Goal: Information Seeking & Learning: Learn about a topic

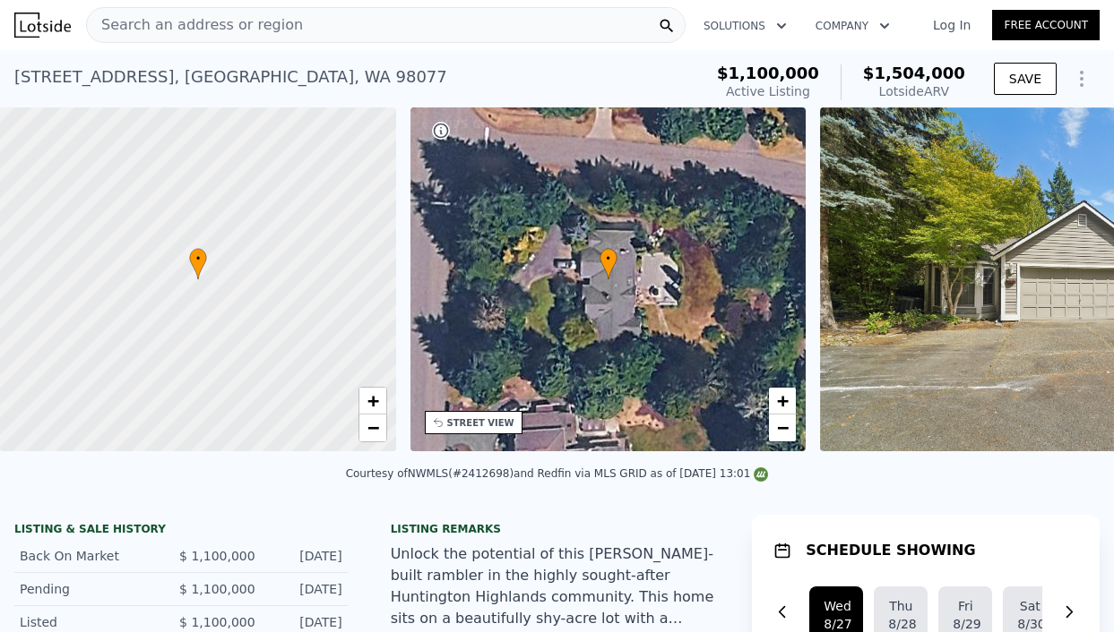
scroll to position [0, 7]
click at [1064, 283] on icon at bounding box center [1067, 283] width 36 height 36
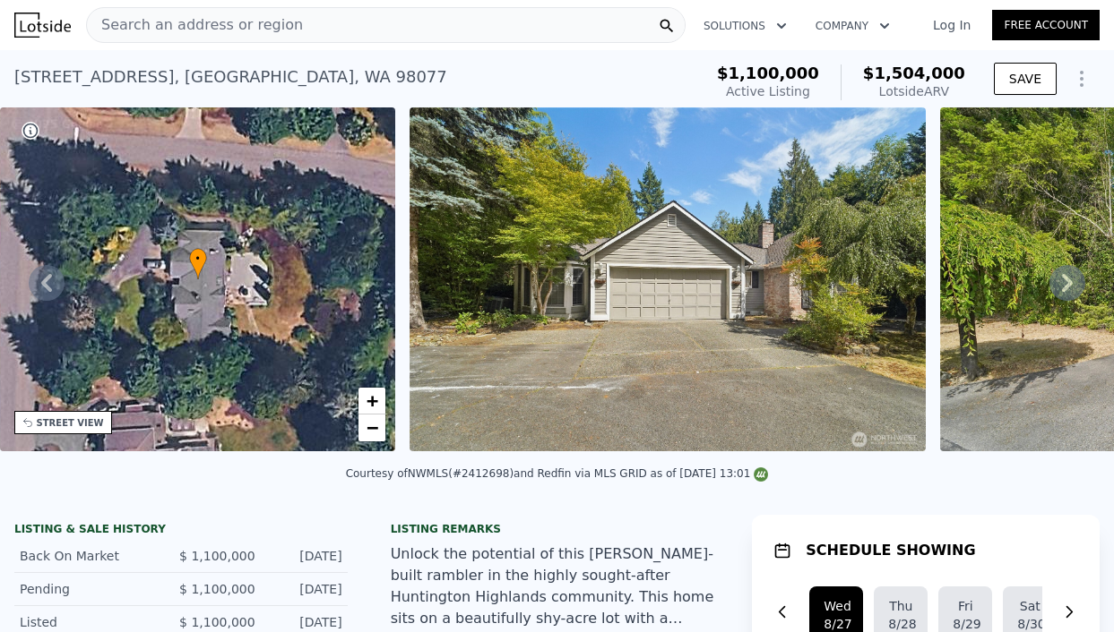
click at [1056, 281] on icon at bounding box center [1067, 283] width 36 height 36
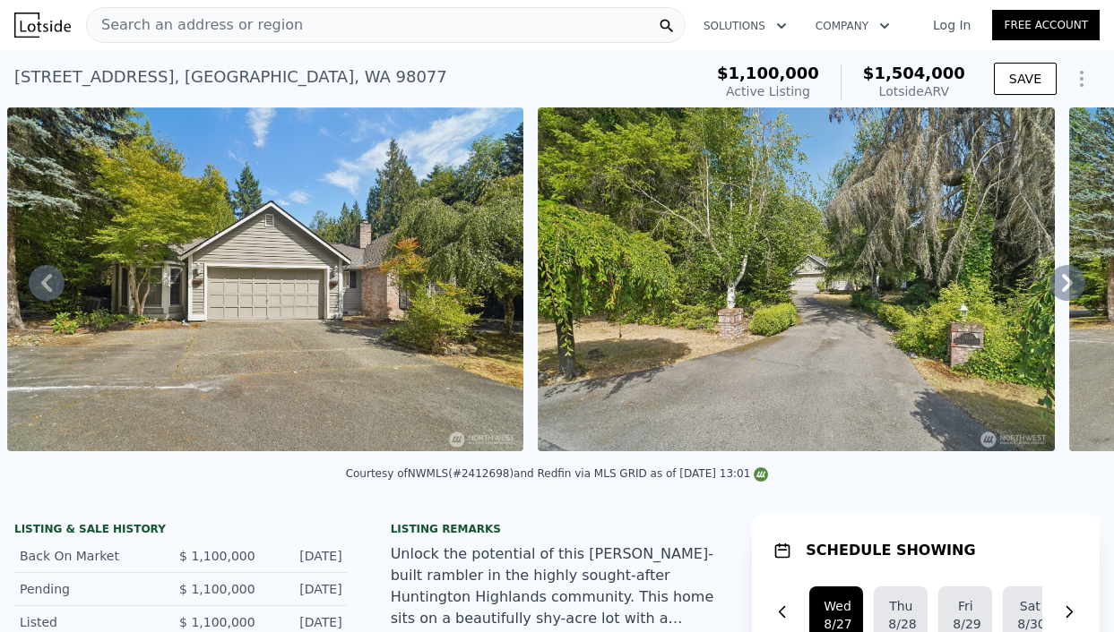
click at [1056, 281] on icon at bounding box center [1067, 283] width 36 height 36
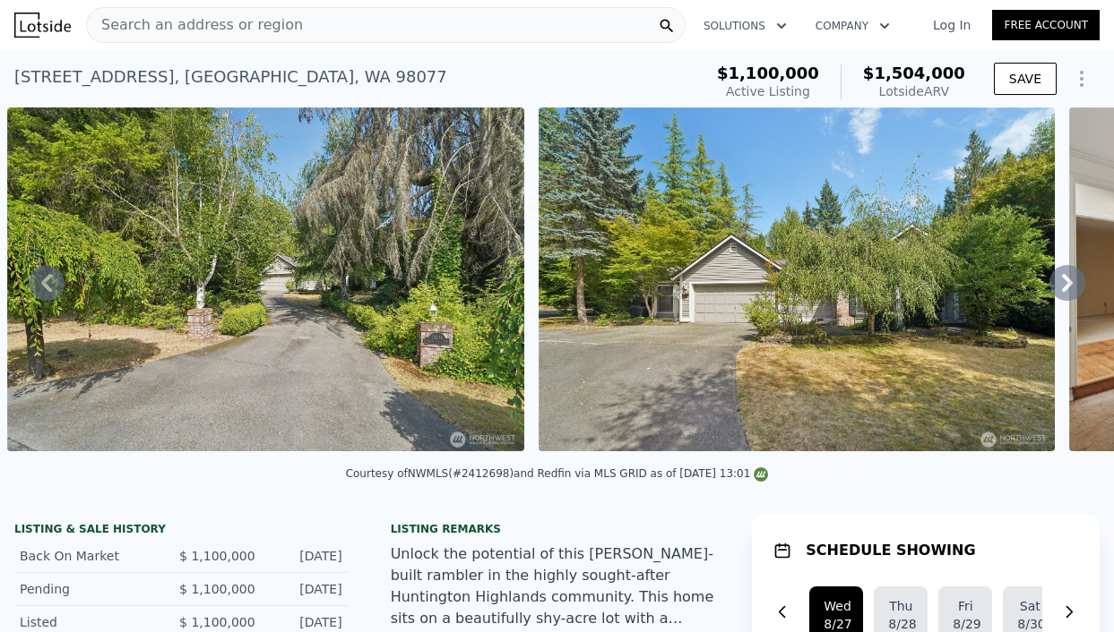
click at [1056, 281] on icon at bounding box center [1067, 283] width 36 height 36
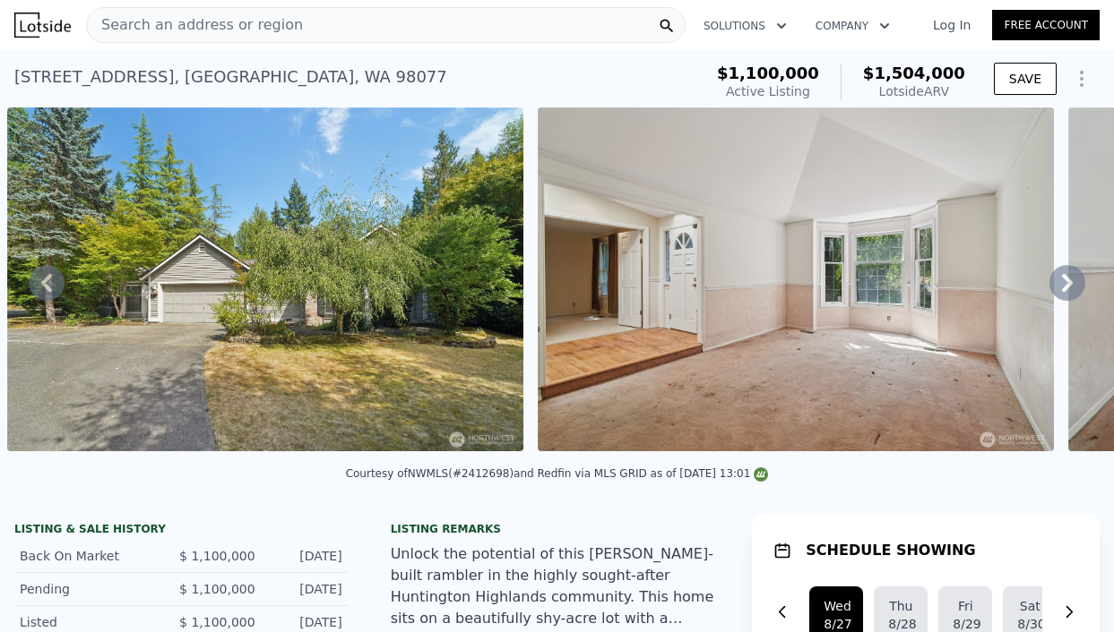
click at [1056, 281] on icon at bounding box center [1067, 283] width 36 height 36
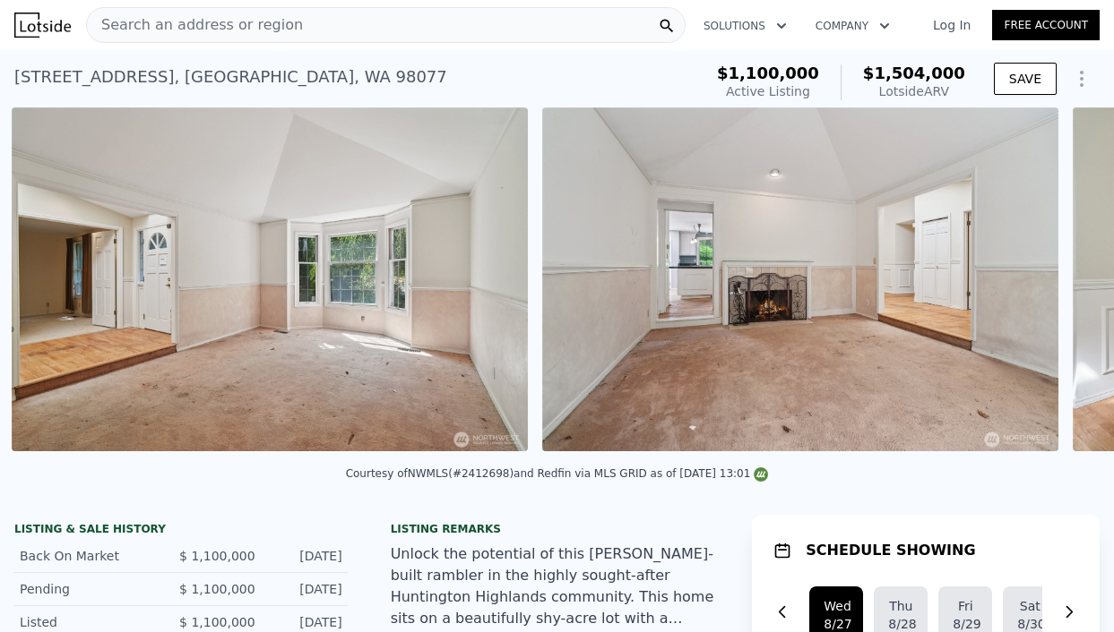
scroll to position [0, 2412]
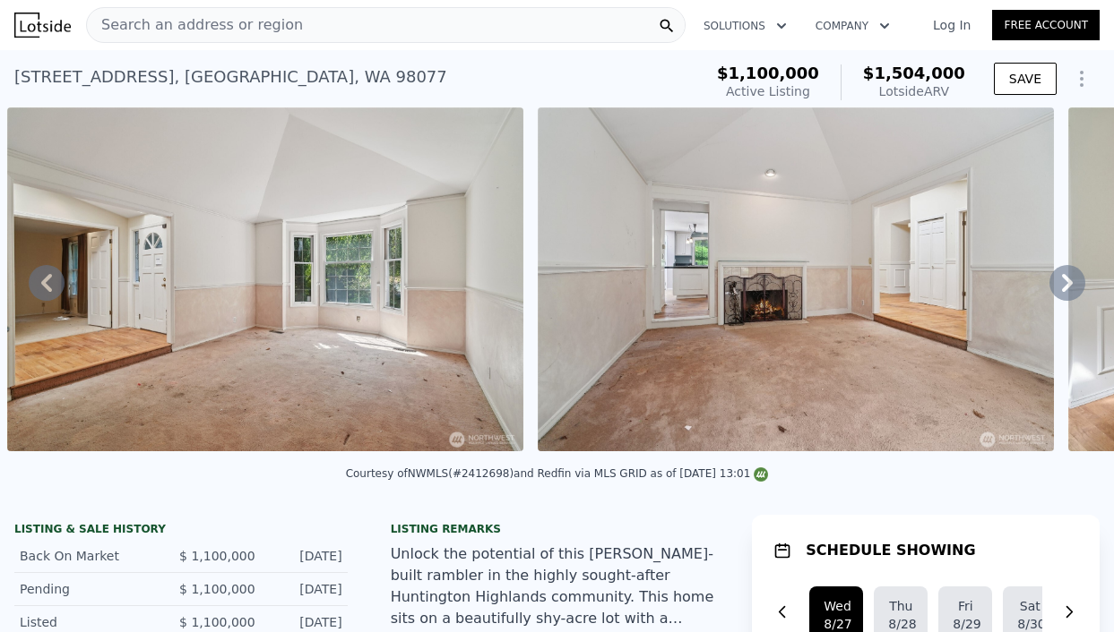
click at [1056, 281] on div "• + − • + − STREET VIEW Loading... SATELLITE VIEW" at bounding box center [557, 283] width 1114 height 350
click at [1056, 281] on icon at bounding box center [1067, 283] width 36 height 36
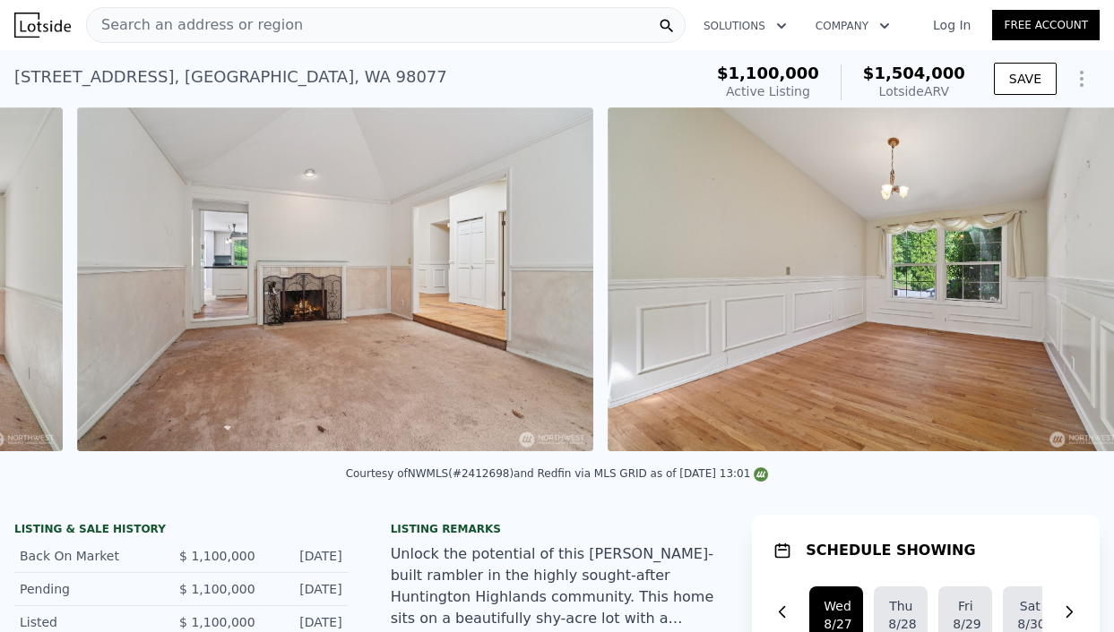
scroll to position [0, 2942]
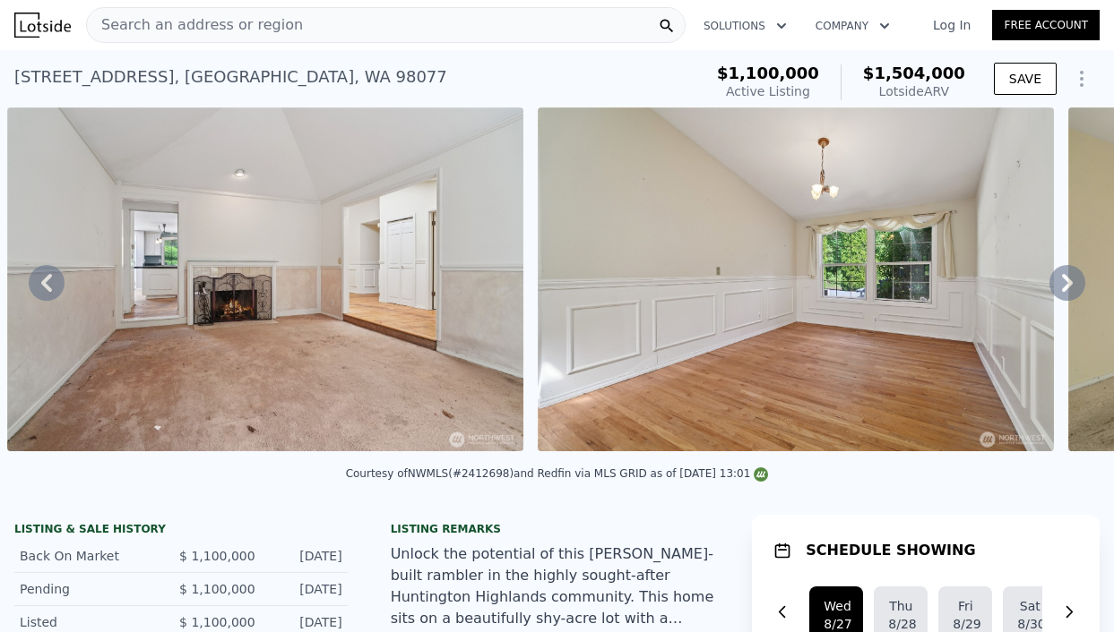
click at [1056, 281] on div "• + − • + − STREET VIEW Loading... SATELLITE VIEW" at bounding box center [557, 283] width 1114 height 350
click at [1056, 281] on icon at bounding box center [1067, 283] width 36 height 36
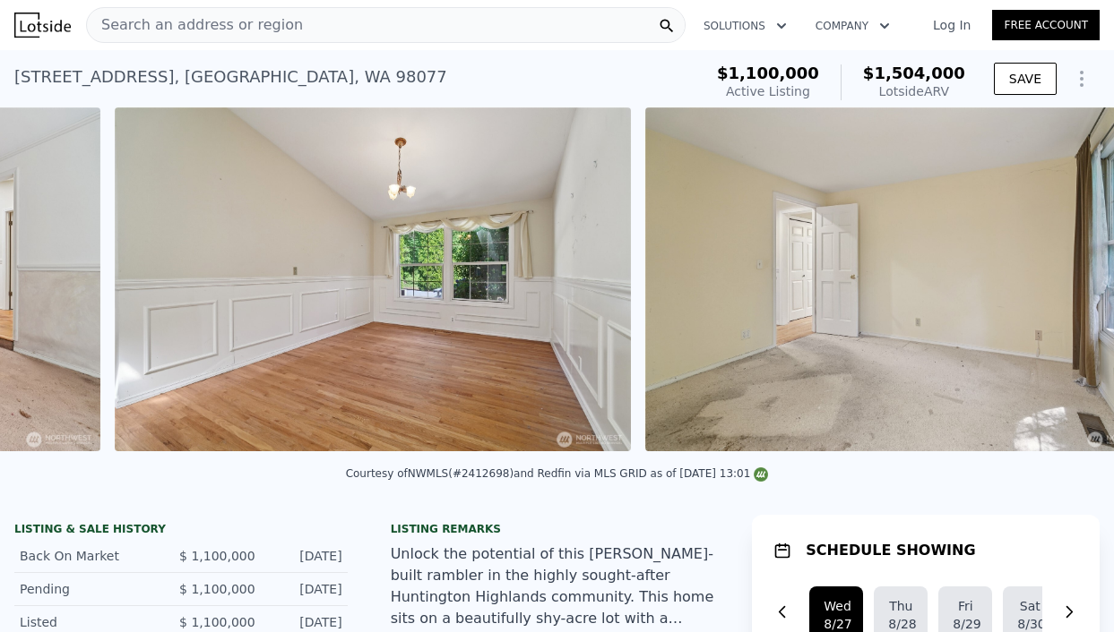
scroll to position [0, 3472]
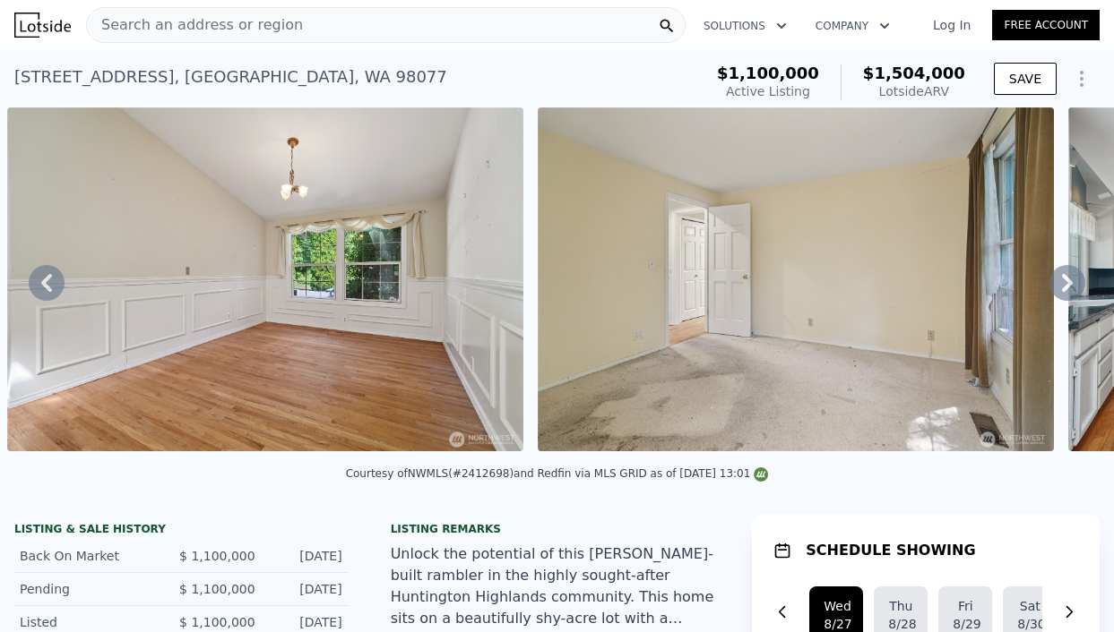
click at [1056, 282] on div "• + − • + − STREET VIEW Loading... SATELLITE VIEW" at bounding box center [557, 283] width 1114 height 350
click at [1056, 282] on icon at bounding box center [1067, 283] width 36 height 36
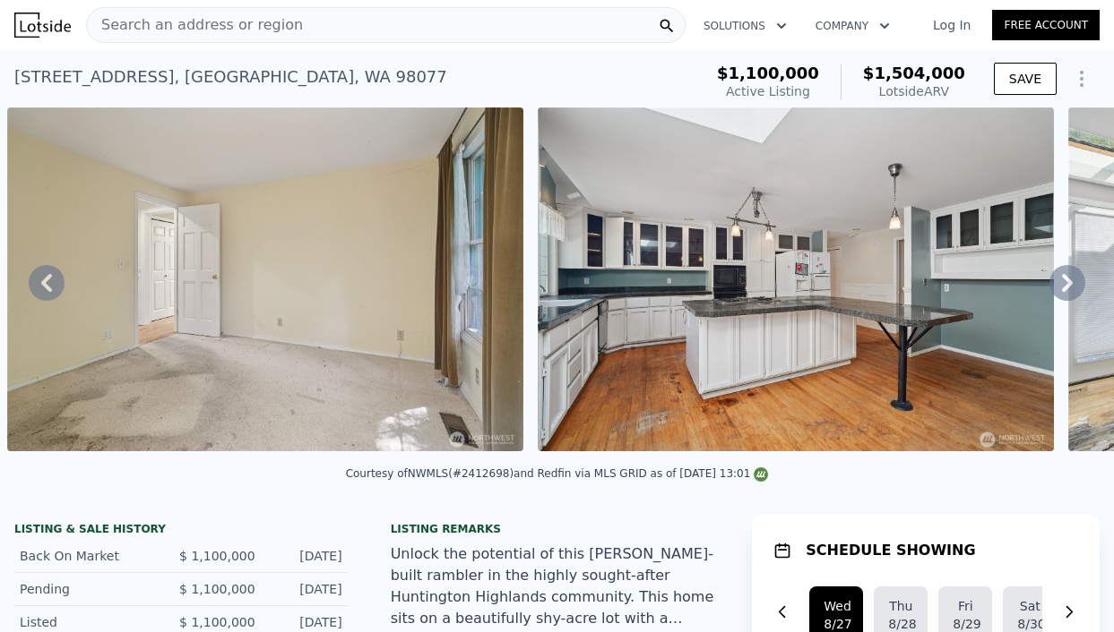
click at [1056, 282] on icon at bounding box center [1067, 283] width 36 height 36
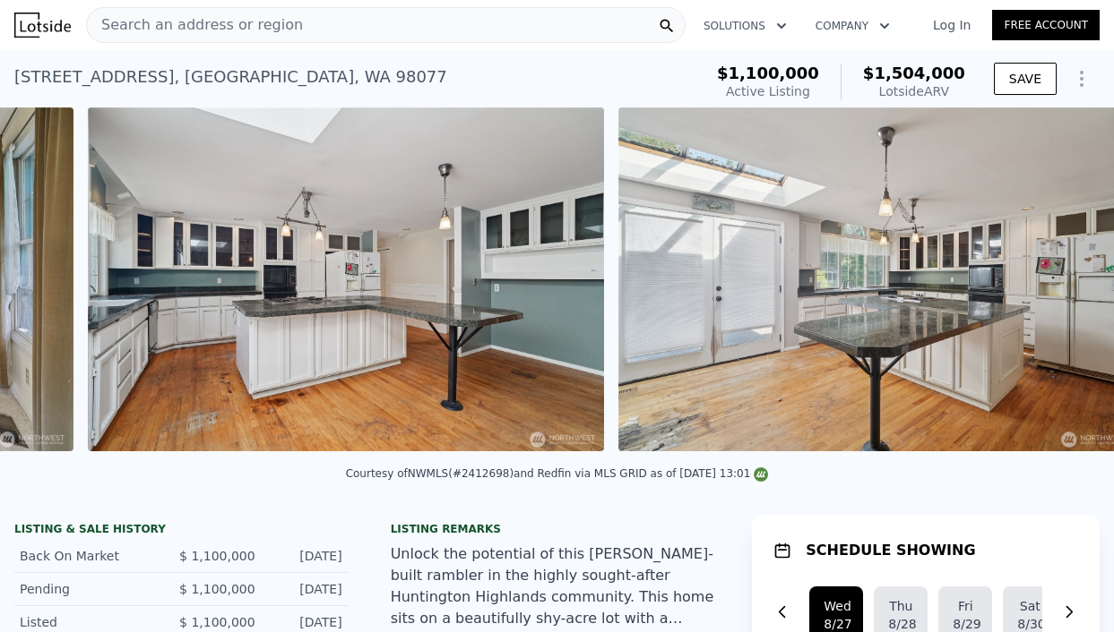
scroll to position [0, 4533]
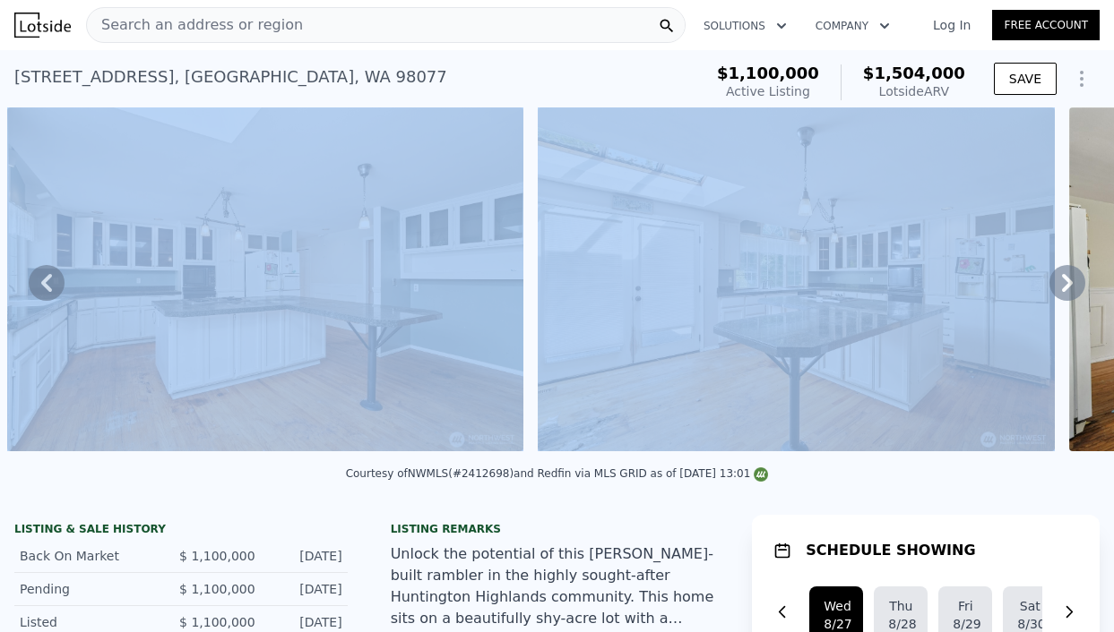
drag, startPoint x: 1056, startPoint y: 282, endPoint x: 987, endPoint y: 301, distance: 71.5
click at [1031, 293] on div "• + − • + − STREET VIEW Loading... SATELLITE VIEW" at bounding box center [557, 283] width 1114 height 350
click at [901, 320] on img at bounding box center [796, 280] width 516 height 344
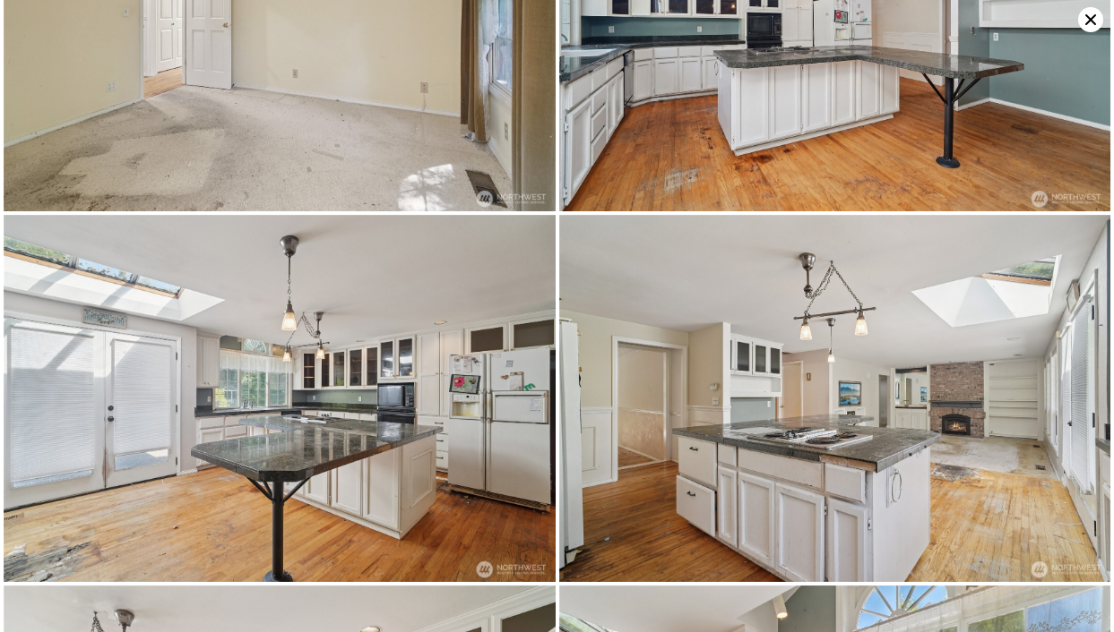
scroll to position [1114, 0]
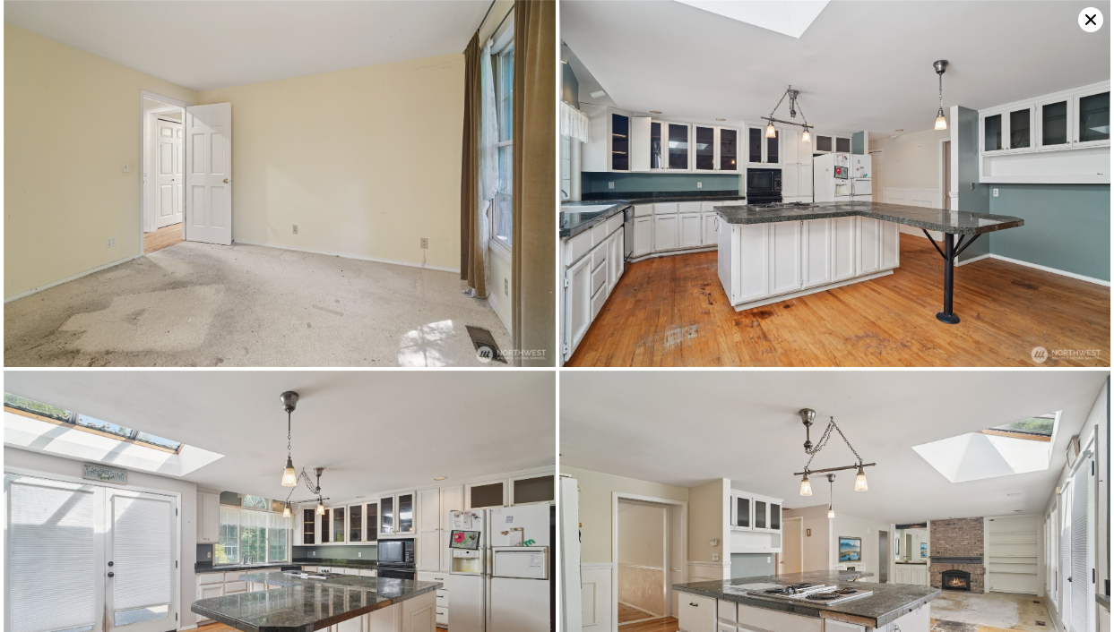
click at [773, 266] on img at bounding box center [835, 183] width 552 height 367
click at [701, 301] on img at bounding box center [835, 183] width 552 height 367
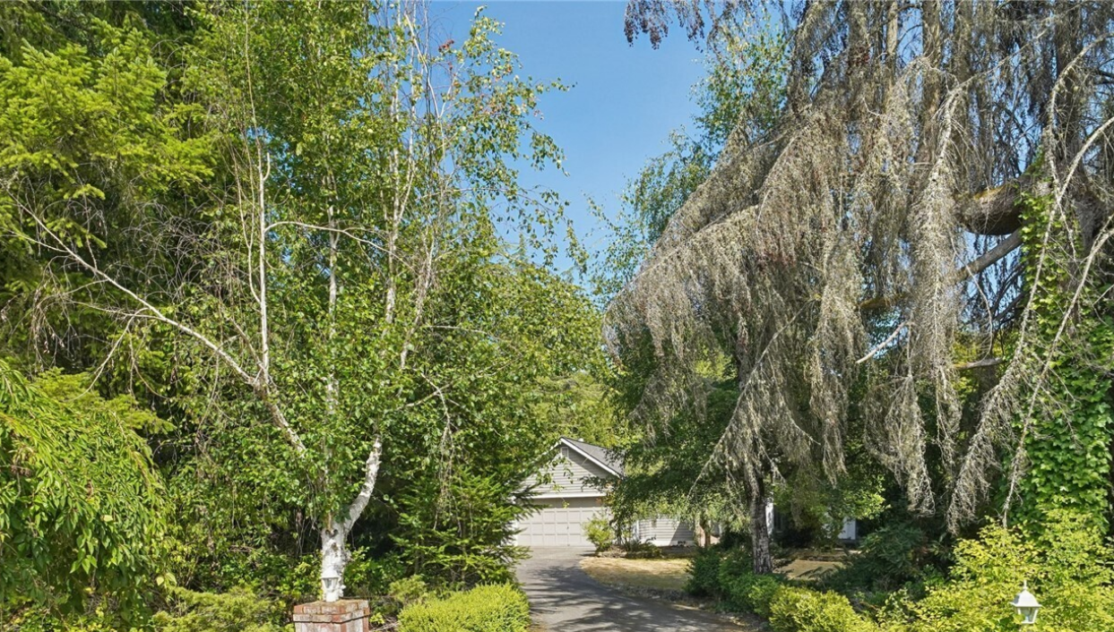
scroll to position [0, 0]
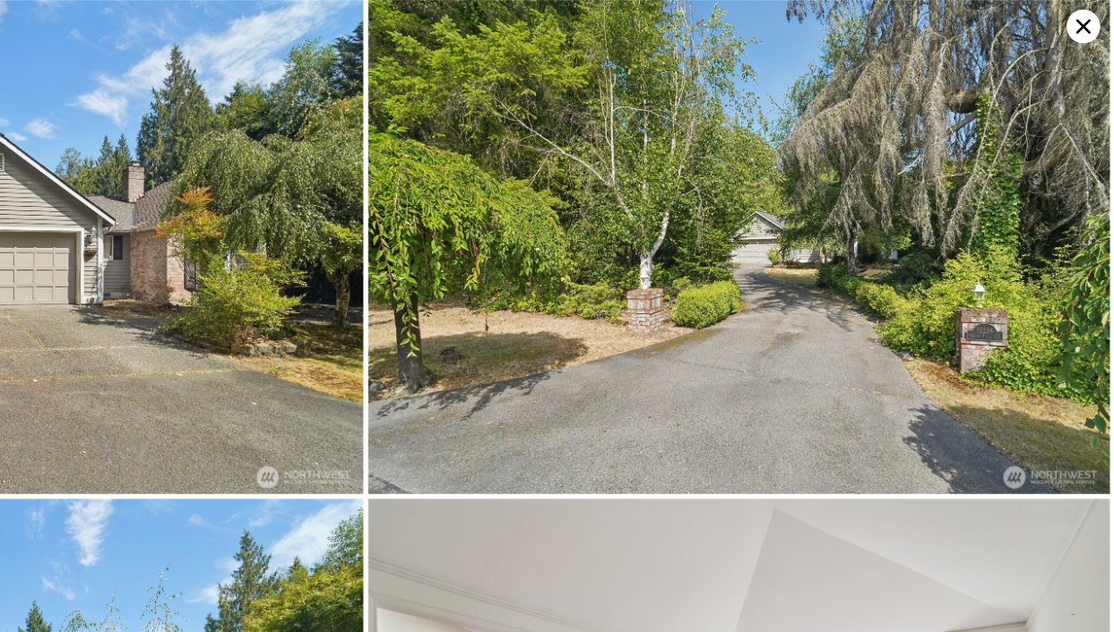
click at [1078, 28] on icon at bounding box center [1090, 19] width 25 height 25
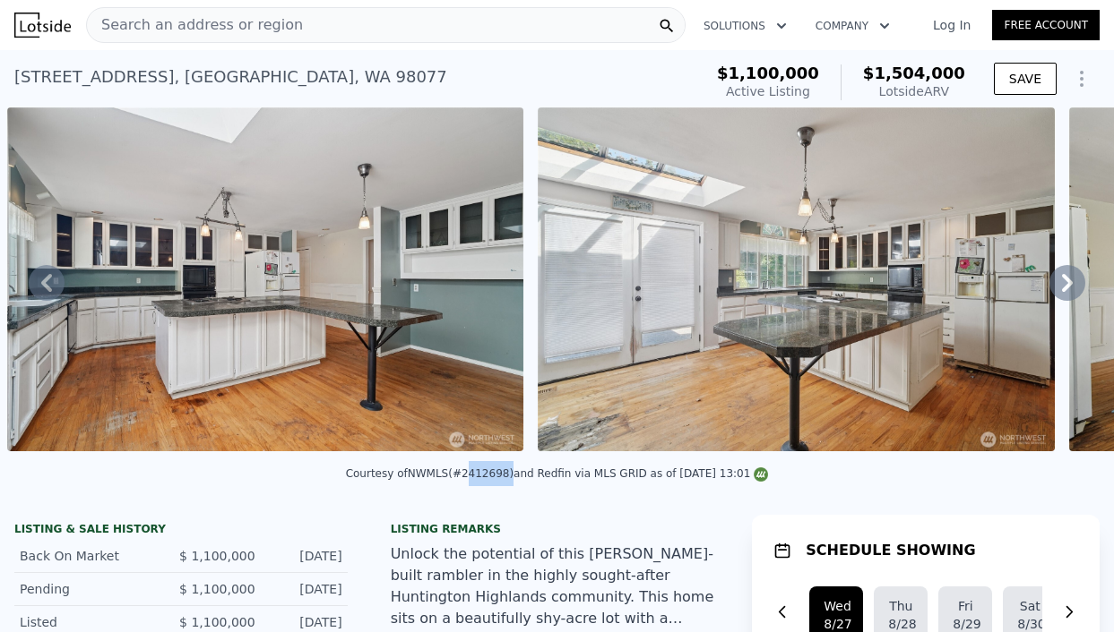
drag, startPoint x: 460, startPoint y: 474, endPoint x: 503, endPoint y: 475, distance: 43.0
click at [503, 475] on div "Courtesy of NWMLS (#2412698) and Redfin via MLS GRID as of 08/27/2025 13:01" at bounding box center [557, 474] width 423 height 13
copy div "2412698"
click at [1084, 63] on button "Show Options" at bounding box center [1081, 79] width 36 height 36
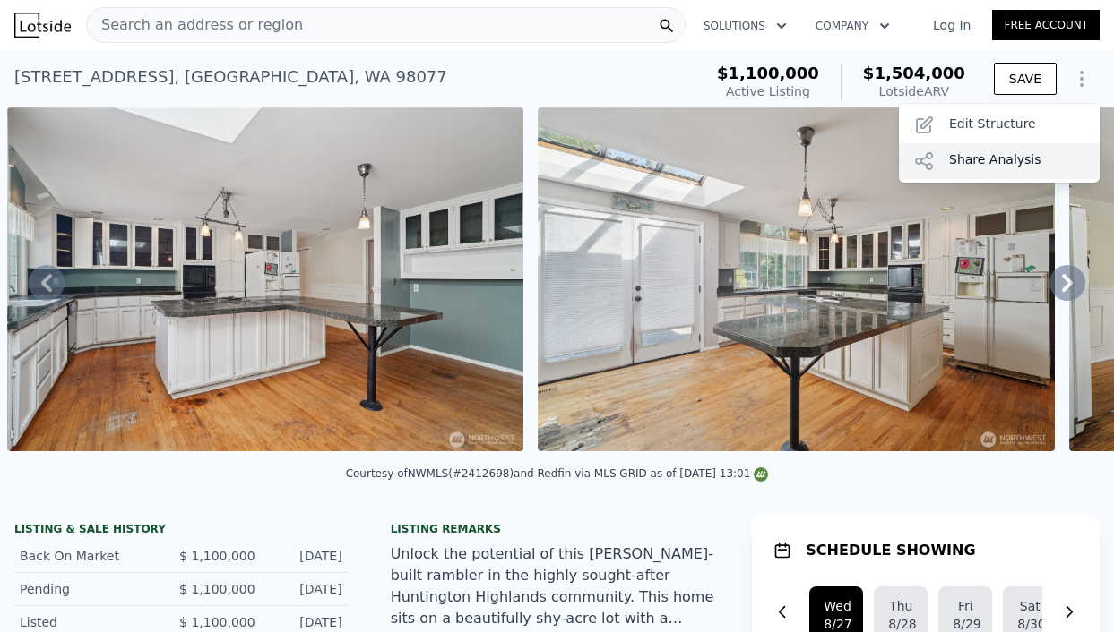
click at [1002, 158] on div "Share Analysis" at bounding box center [999, 161] width 201 height 36
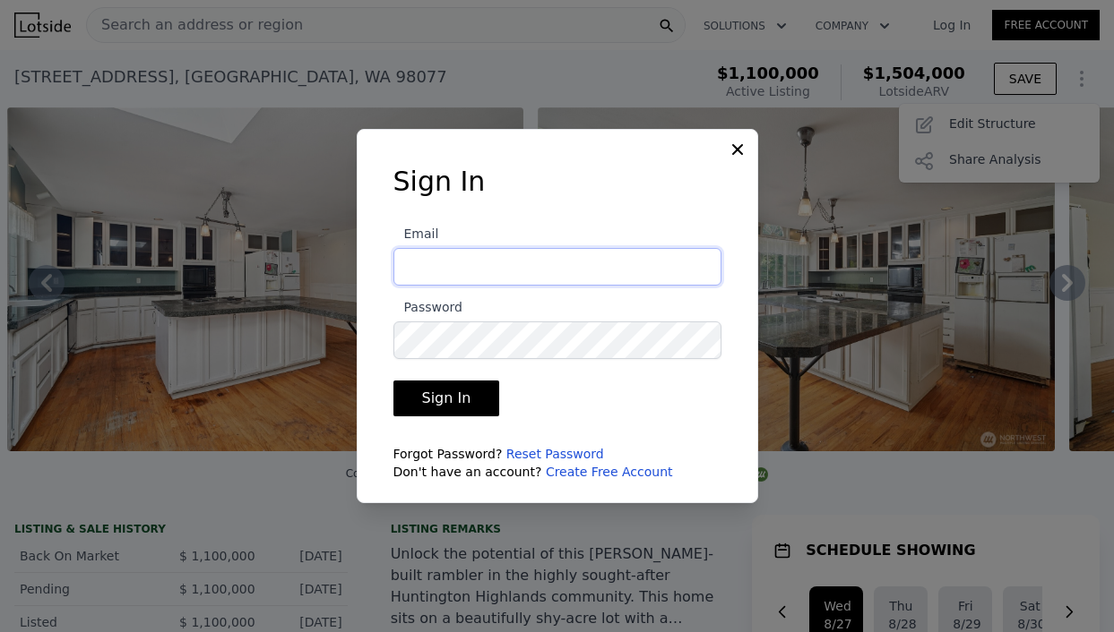
type input "[EMAIL_ADDRESS][DOMAIN_NAME]"
click at [443, 399] on button "Sign In" at bounding box center [446, 399] width 107 height 36
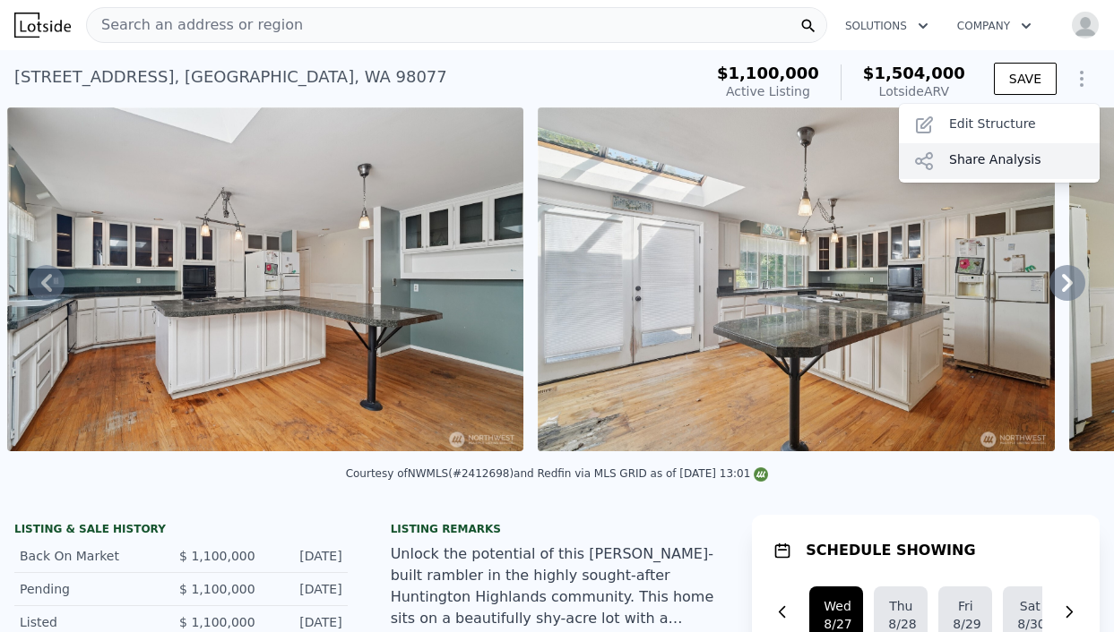
click at [1001, 159] on div "Share Analysis" at bounding box center [999, 161] width 201 height 36
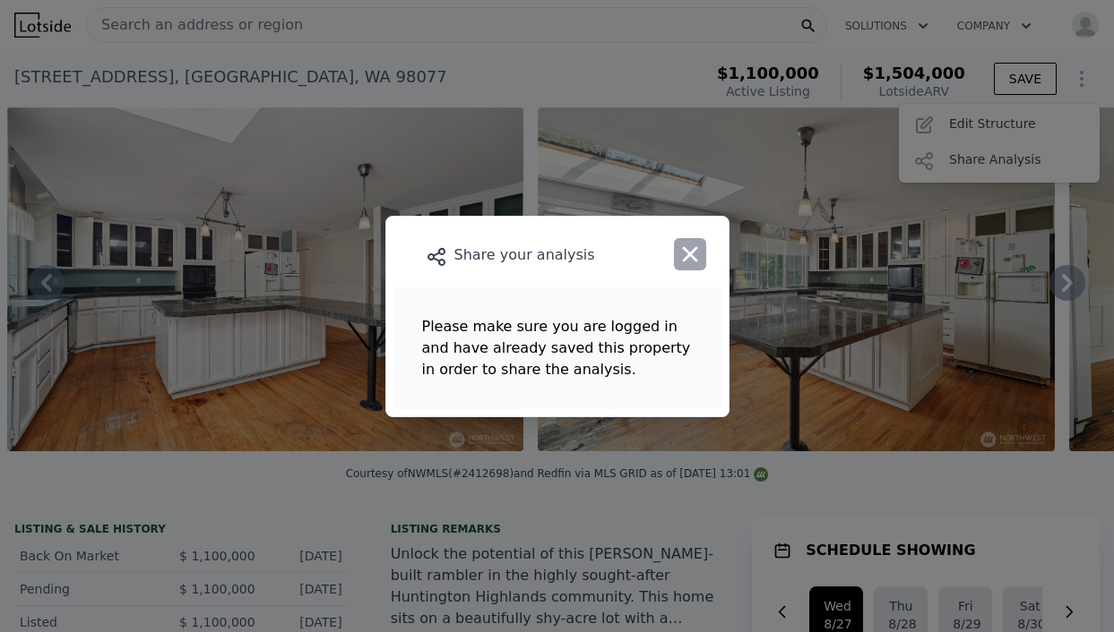
click at [677, 265] on icon "button" at bounding box center [689, 254] width 25 height 25
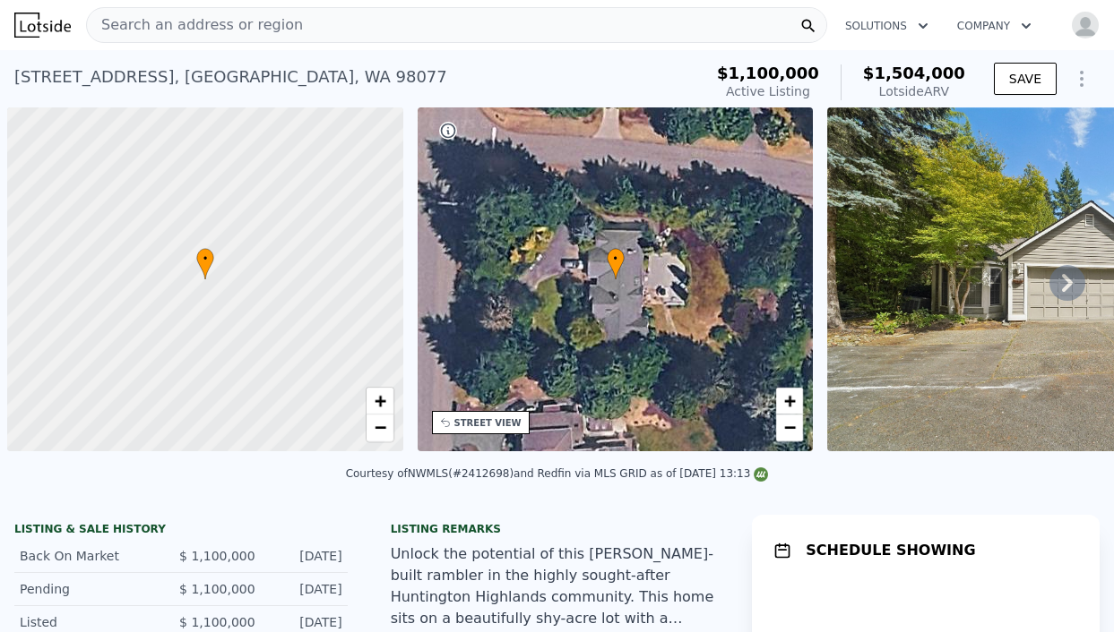
scroll to position [0, 7]
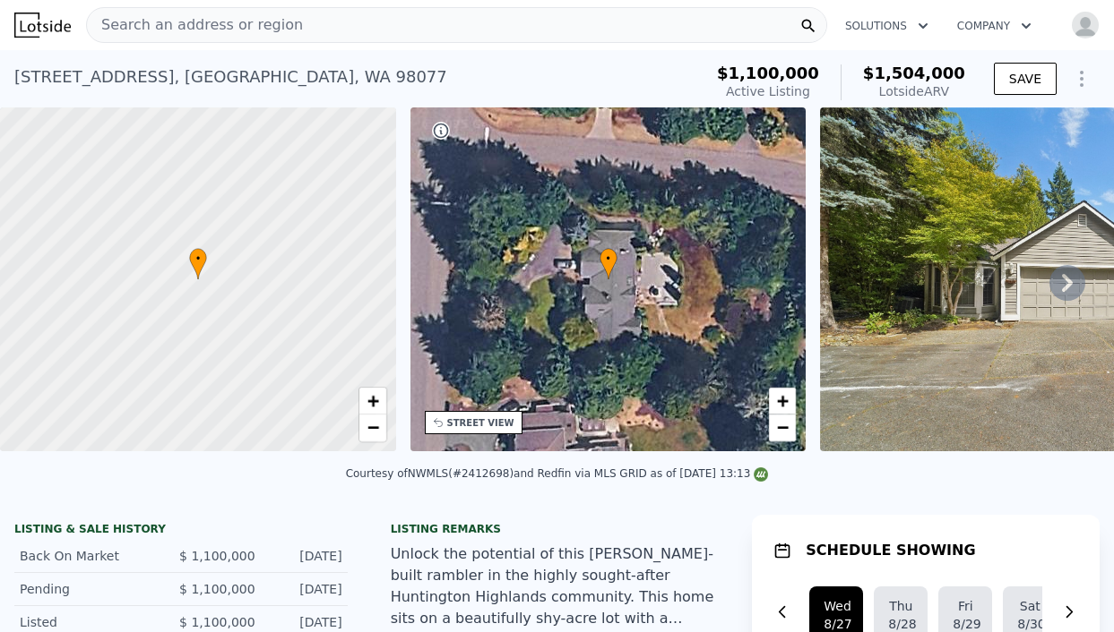
click at [1080, 72] on icon "Show Options" at bounding box center [1082, 79] width 22 height 22
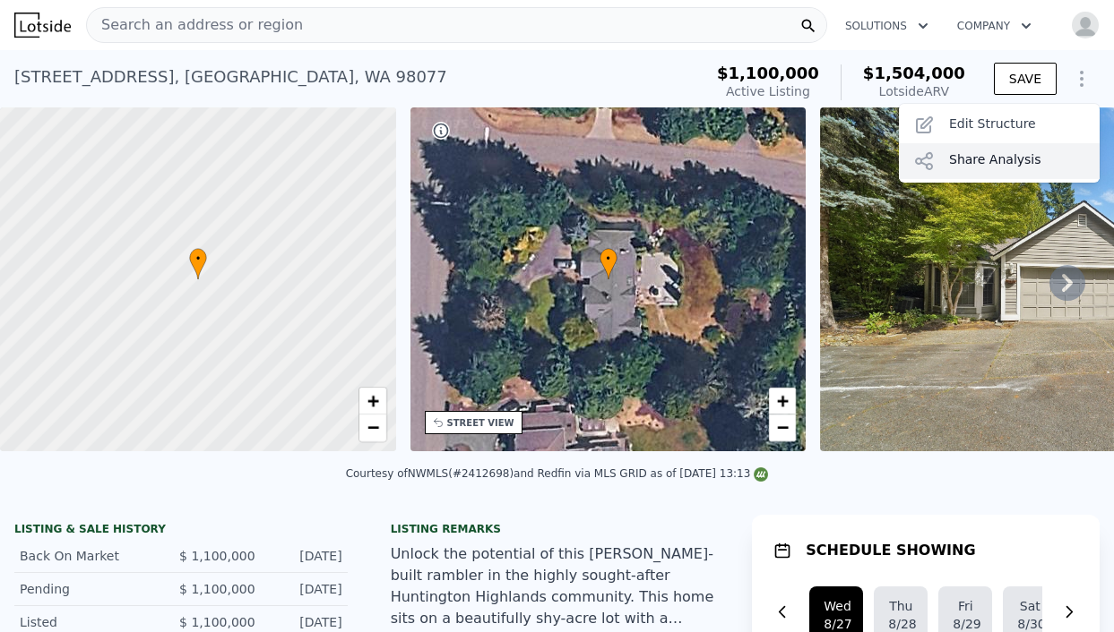
click at [990, 149] on div "Share Analysis" at bounding box center [999, 161] width 201 height 36
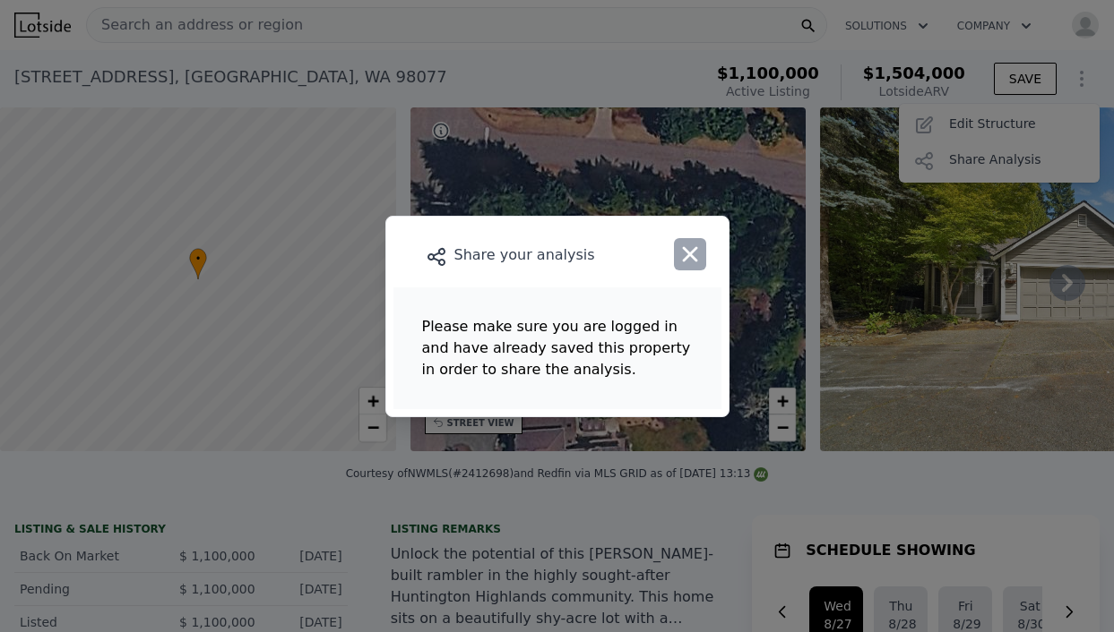
click at [692, 254] on icon "button" at bounding box center [690, 253] width 15 height 15
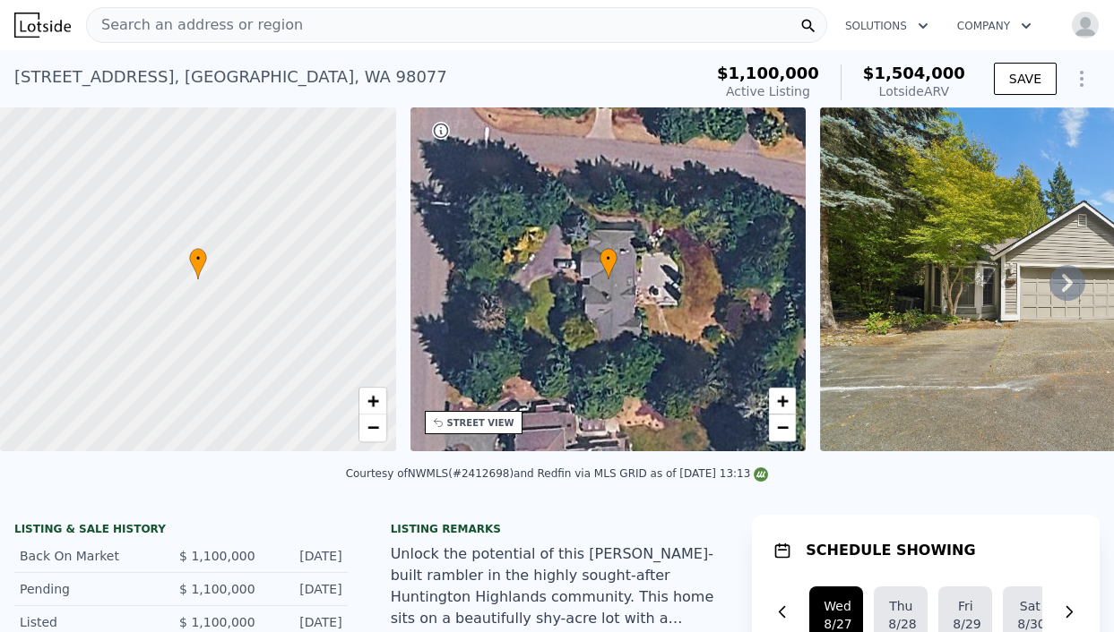
scroll to position [0, 0]
click at [253, 23] on span "Search an address or region" at bounding box center [195, 25] width 216 height 22
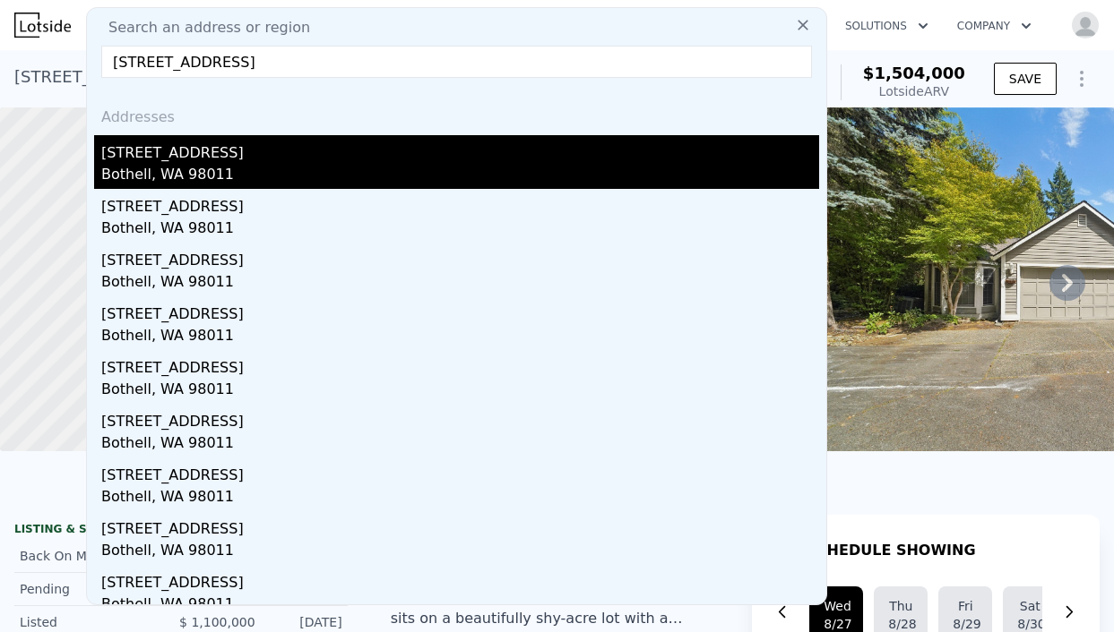
type input "[STREET_ADDRESS]"
click at [211, 156] on div "[STREET_ADDRESS]" at bounding box center [460, 149] width 718 height 29
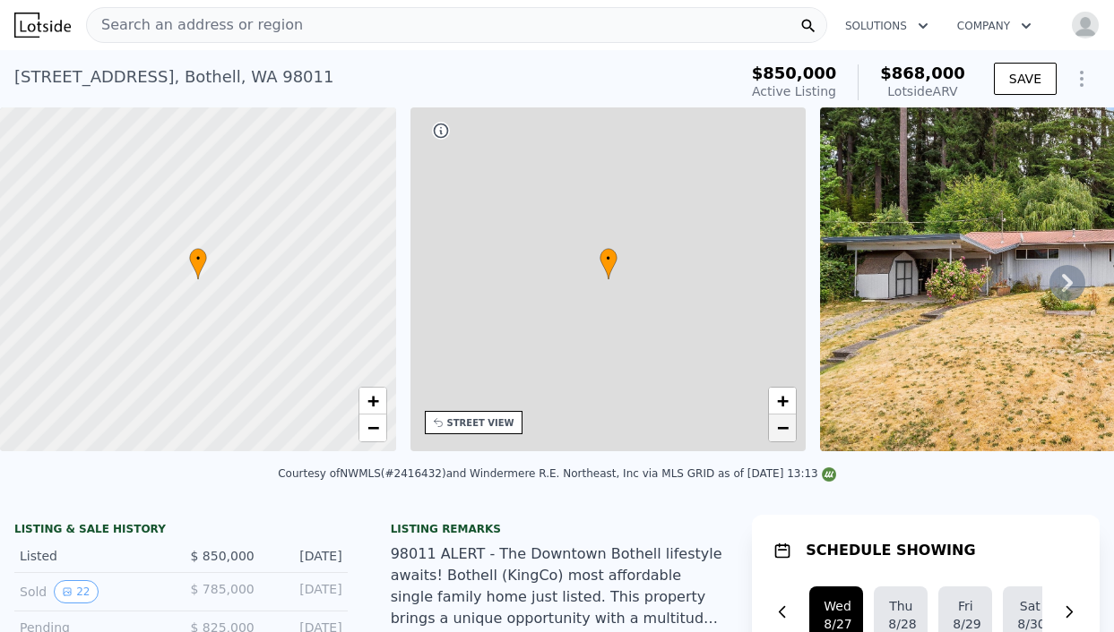
click at [781, 434] on span "−" at bounding box center [783, 428] width 12 height 22
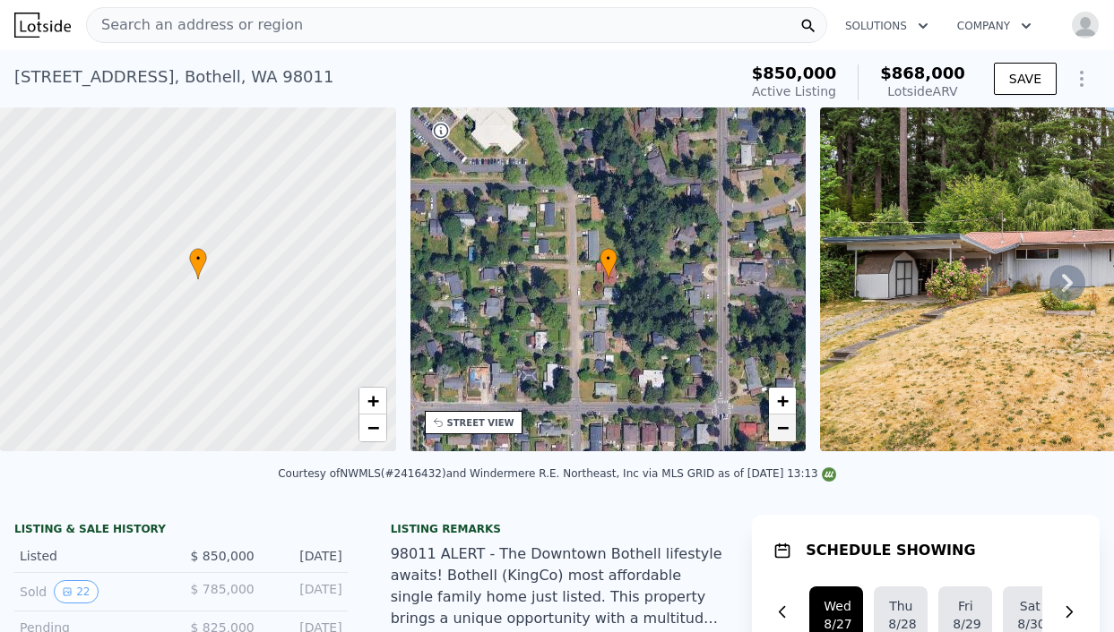
click at [778, 428] on span "−" at bounding box center [783, 428] width 12 height 22
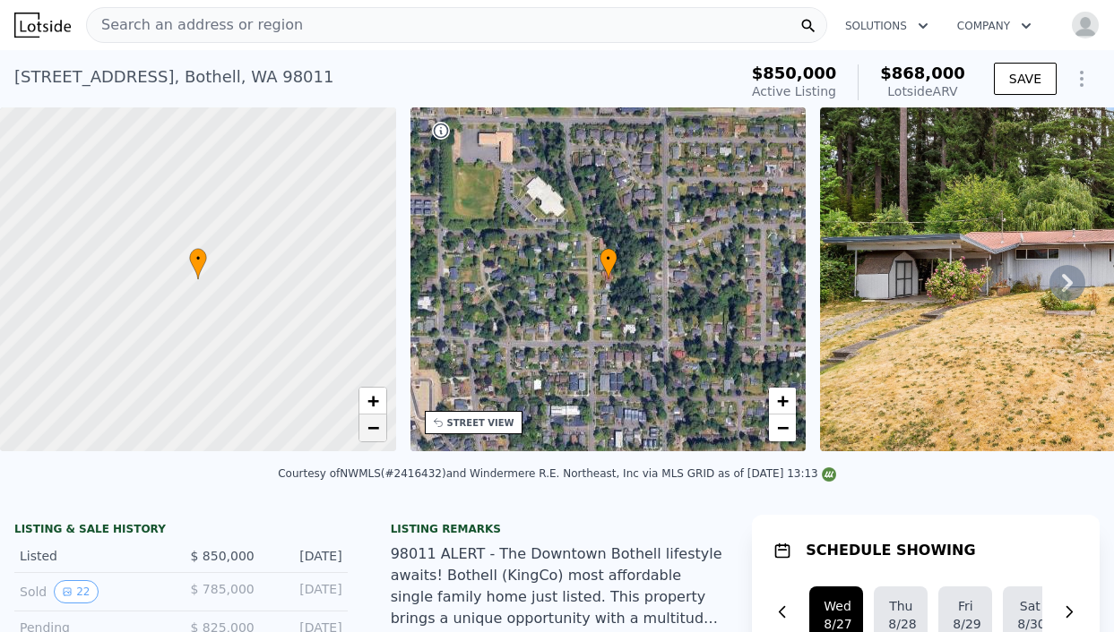
click at [374, 432] on span "−" at bounding box center [372, 428] width 12 height 22
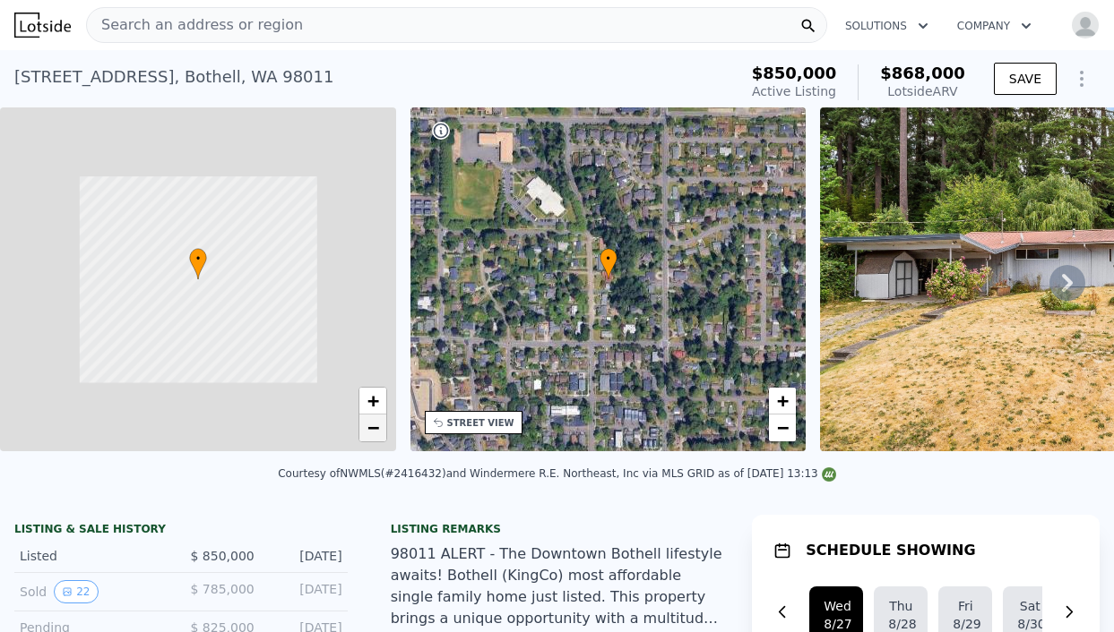
click at [374, 432] on span "−" at bounding box center [372, 428] width 12 height 22
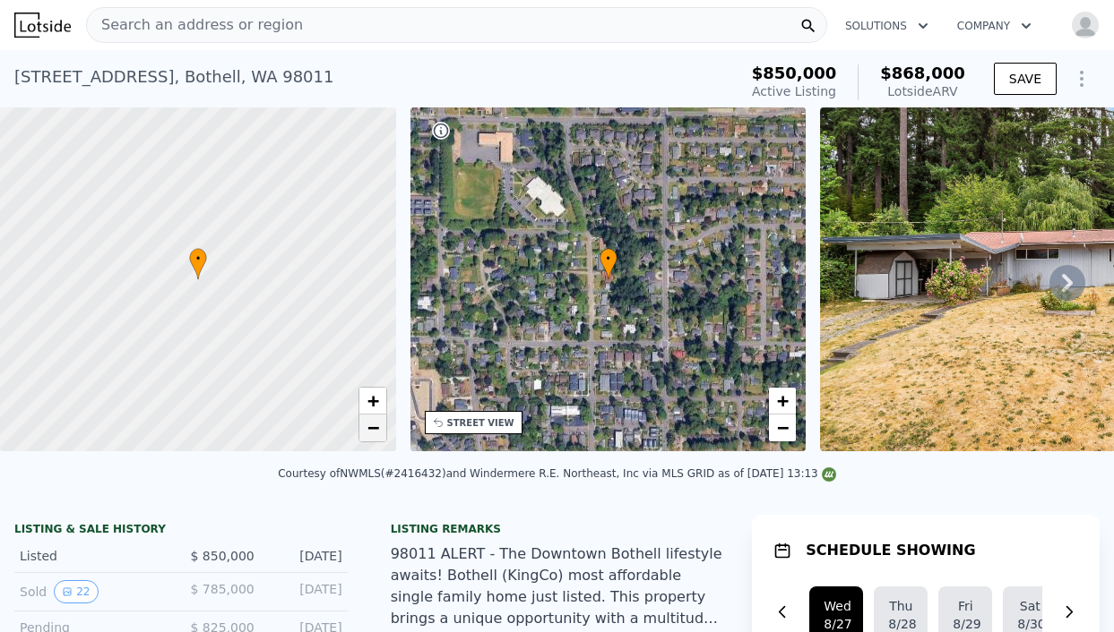
click at [374, 432] on span "−" at bounding box center [372, 428] width 12 height 22
click at [373, 400] on span "+" at bounding box center [372, 401] width 12 height 22
drag, startPoint x: 305, startPoint y: 322, endPoint x: 155, endPoint y: 331, distance: 149.9
click at [155, 331] on div at bounding box center [198, 279] width 475 height 413
drag, startPoint x: 291, startPoint y: 330, endPoint x: 89, endPoint y: 278, distance: 209.0
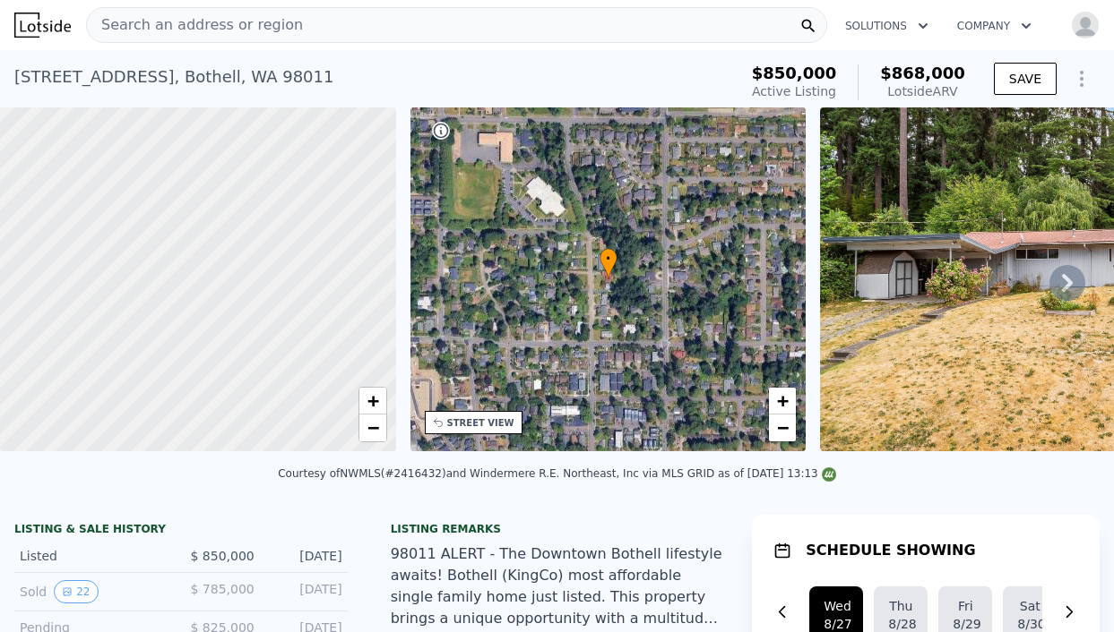
click at [89, 278] on div at bounding box center [198, 279] width 475 height 413
drag, startPoint x: 100, startPoint y: 282, endPoint x: 426, endPoint y: 159, distance: 348.7
click at [426, 159] on div "• + − • + − STREET VIEW Loading... SATELLITE VIEW" at bounding box center [557, 283] width 1114 height 350
drag, startPoint x: 324, startPoint y: 253, endPoint x: 387, endPoint y: 266, distance: 64.1
click at [389, 266] on div at bounding box center [194, 280] width 475 height 413
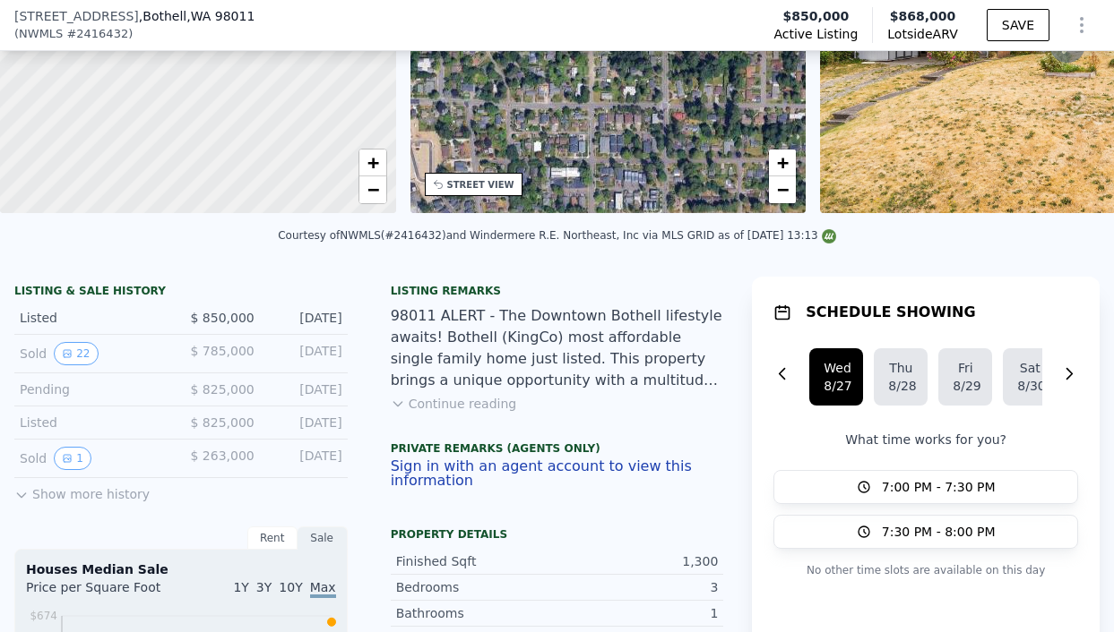
scroll to position [245, 0]
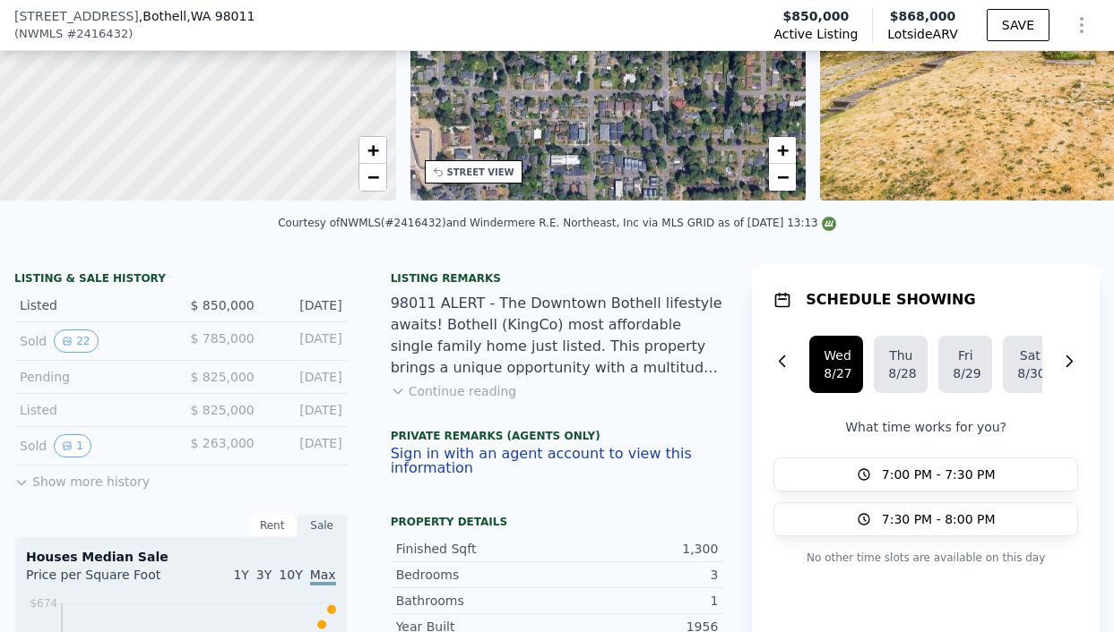
click at [595, 459] on button "Sign in with an agent account to view this information" at bounding box center [557, 461] width 333 height 29
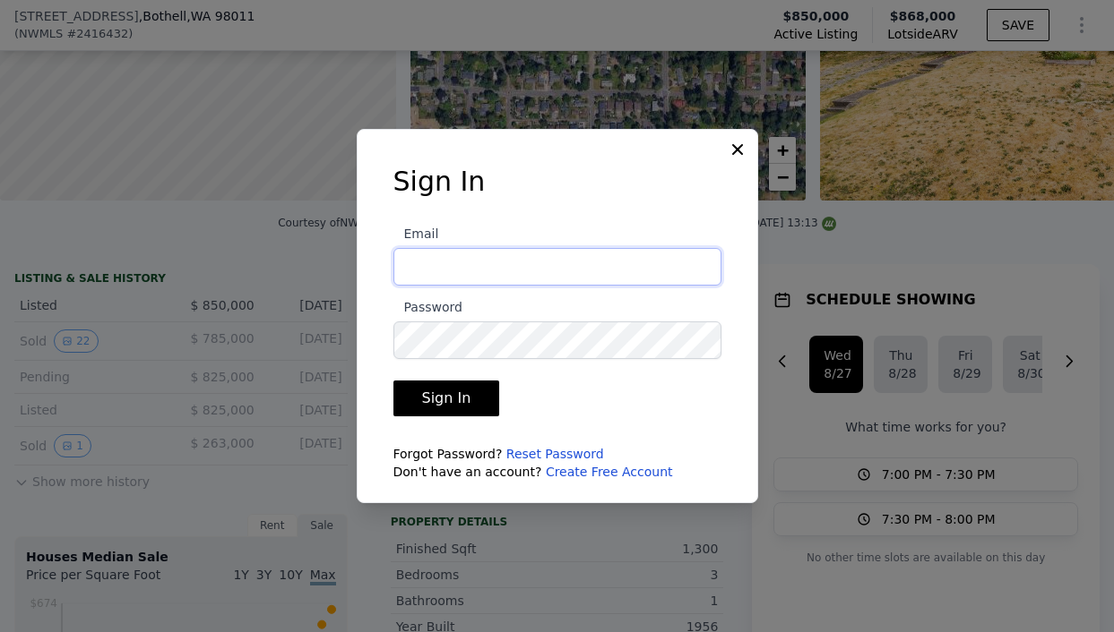
type input "[EMAIL_ADDRESS][DOMAIN_NAME]"
click at [484, 396] on button "Sign In" at bounding box center [446, 399] width 107 height 36
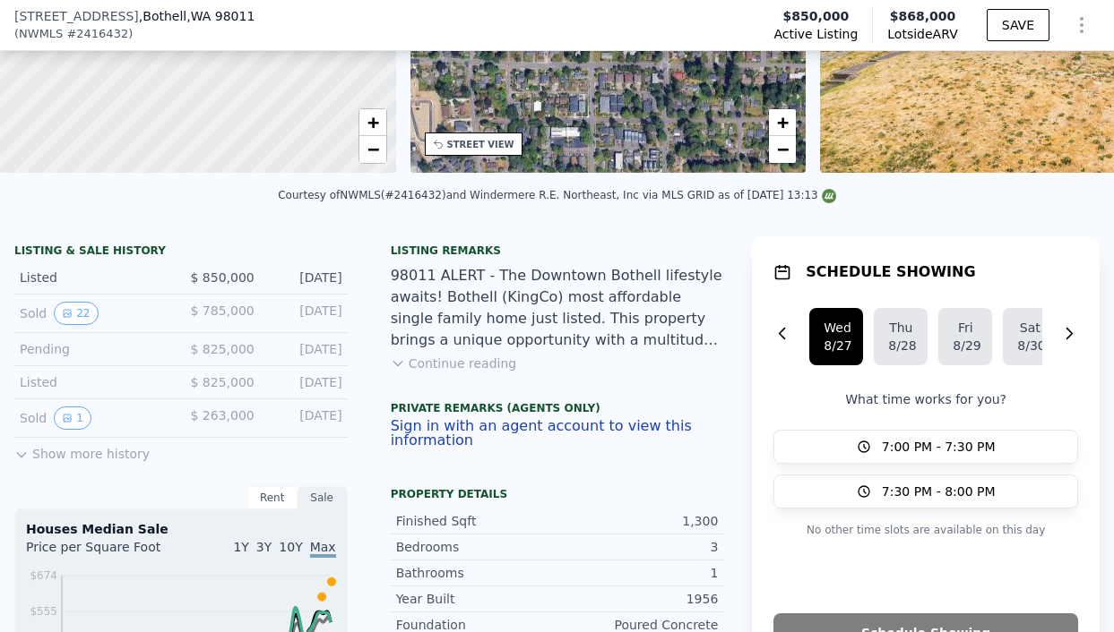
scroll to position [286, 0]
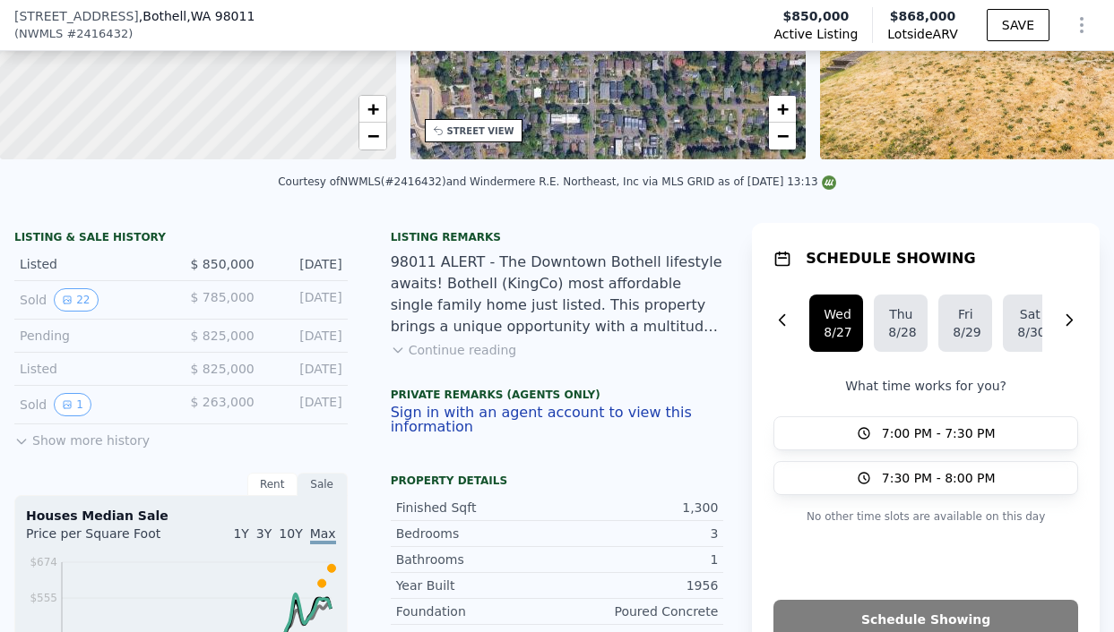
click at [434, 429] on button "Sign in with an agent account to view this information" at bounding box center [557, 420] width 333 height 29
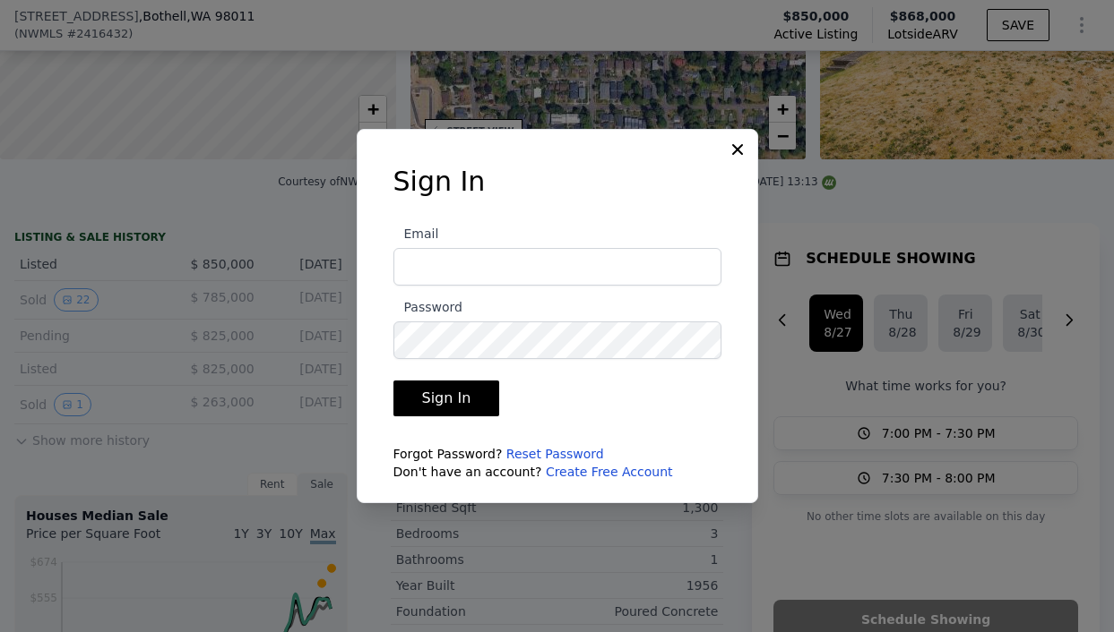
click at [758, 382] on div at bounding box center [557, 316] width 1114 height 632
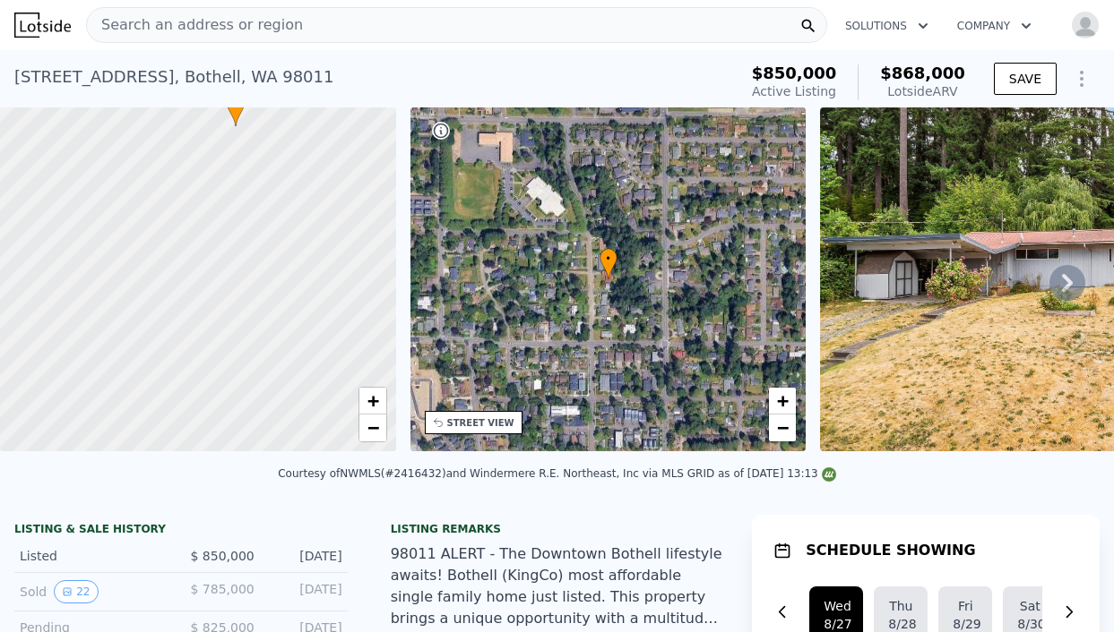
scroll to position [0, 0]
click at [1053, 297] on icon at bounding box center [1067, 283] width 36 height 36
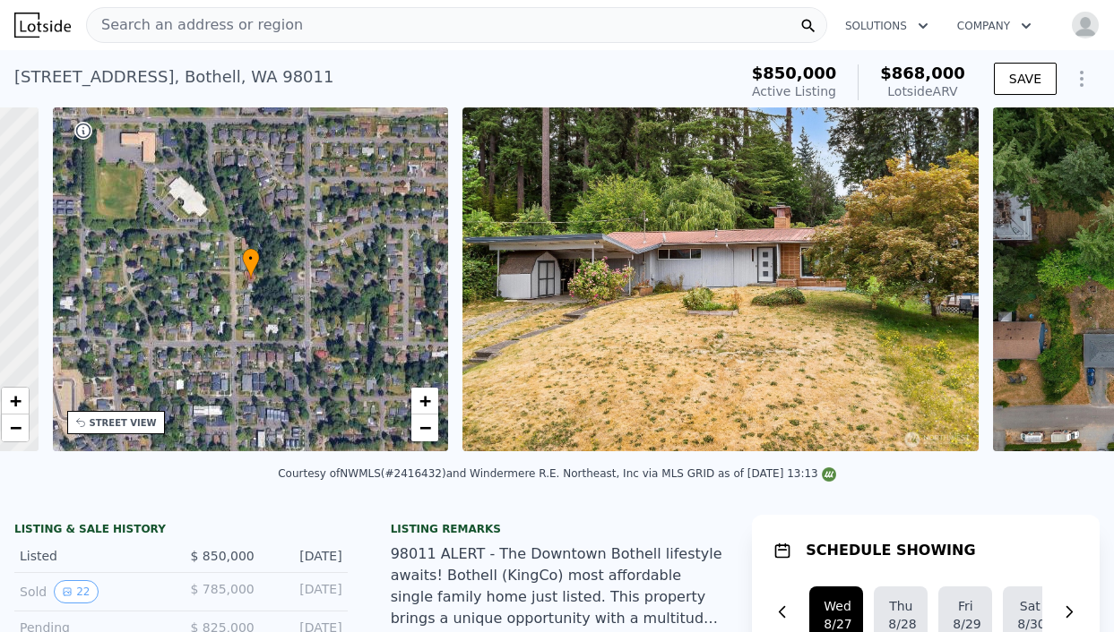
scroll to position [0, 417]
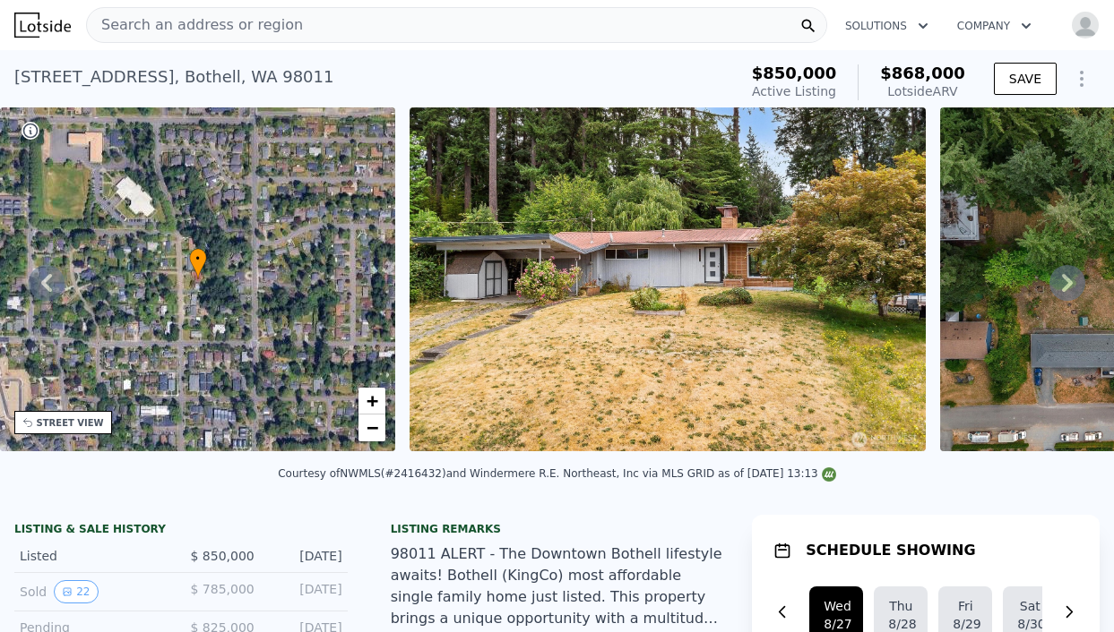
click at [1081, 280] on icon at bounding box center [1067, 283] width 36 height 36
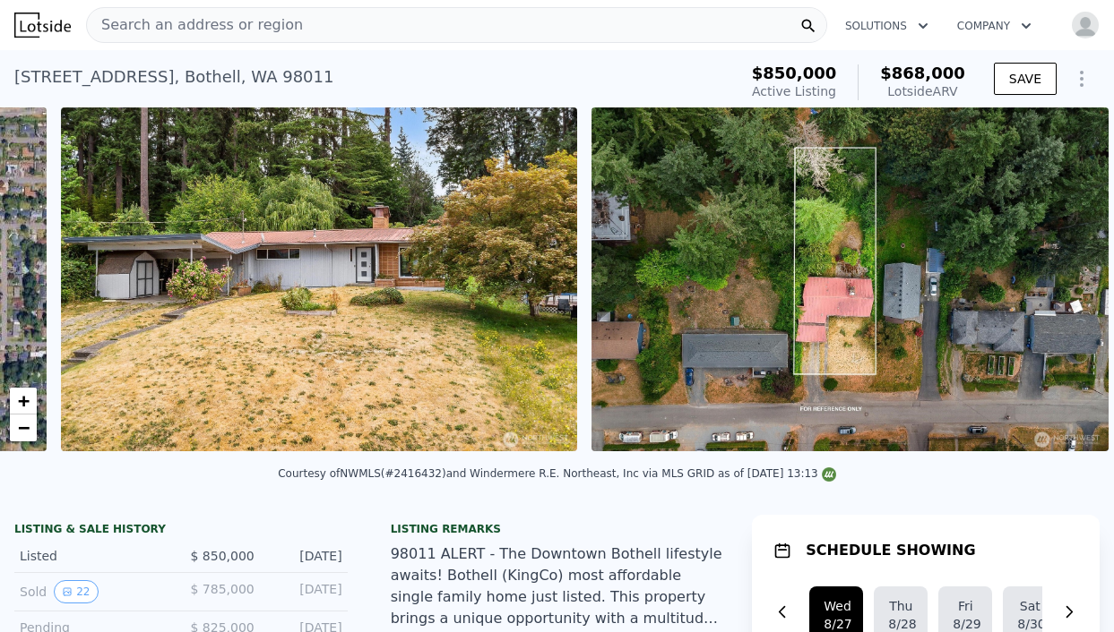
scroll to position [0, 820]
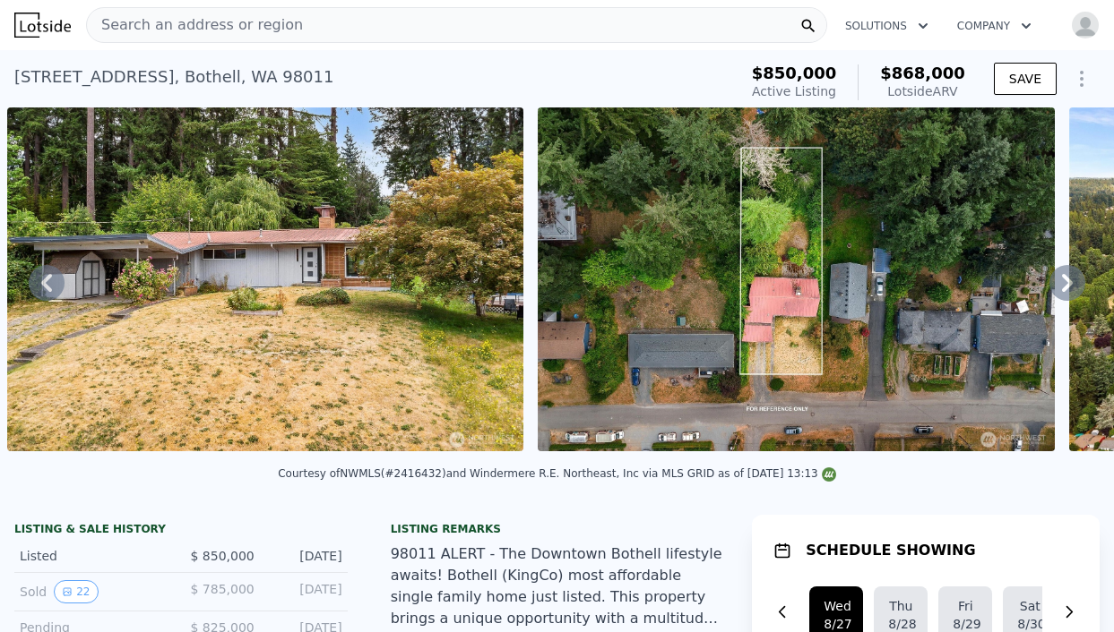
click at [1081, 280] on icon at bounding box center [1067, 283] width 36 height 36
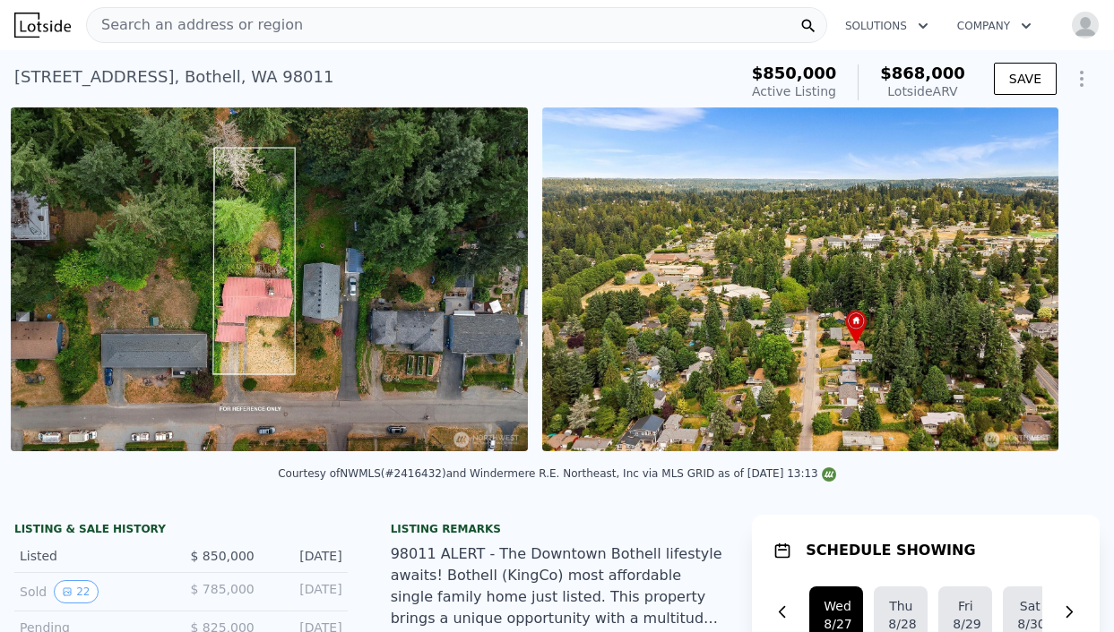
scroll to position [0, 1350]
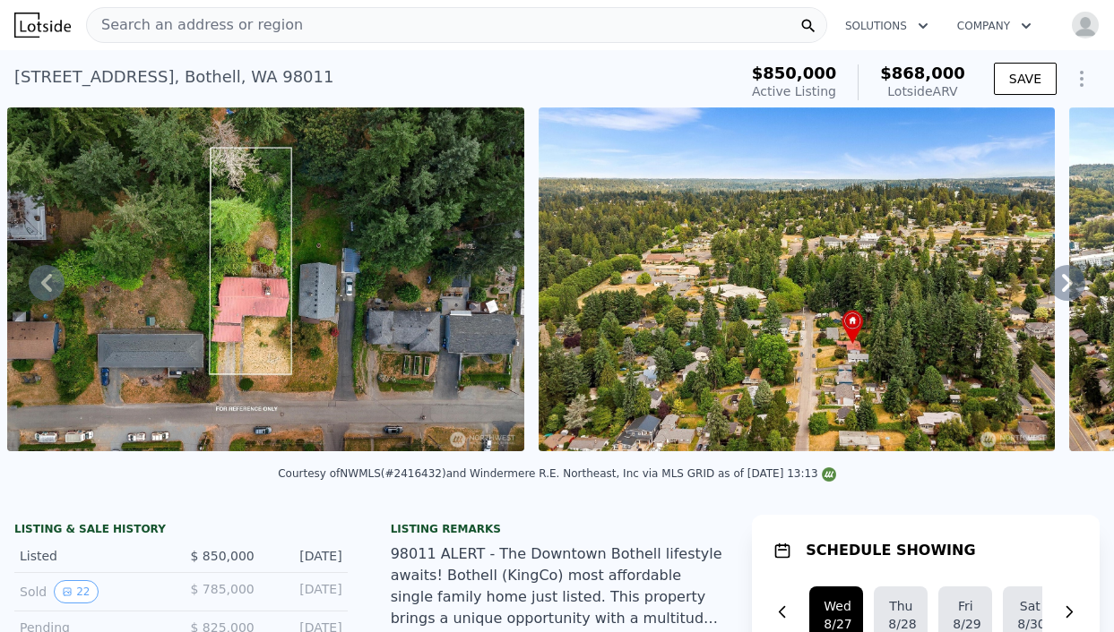
click at [1081, 280] on icon at bounding box center [1067, 283] width 36 height 36
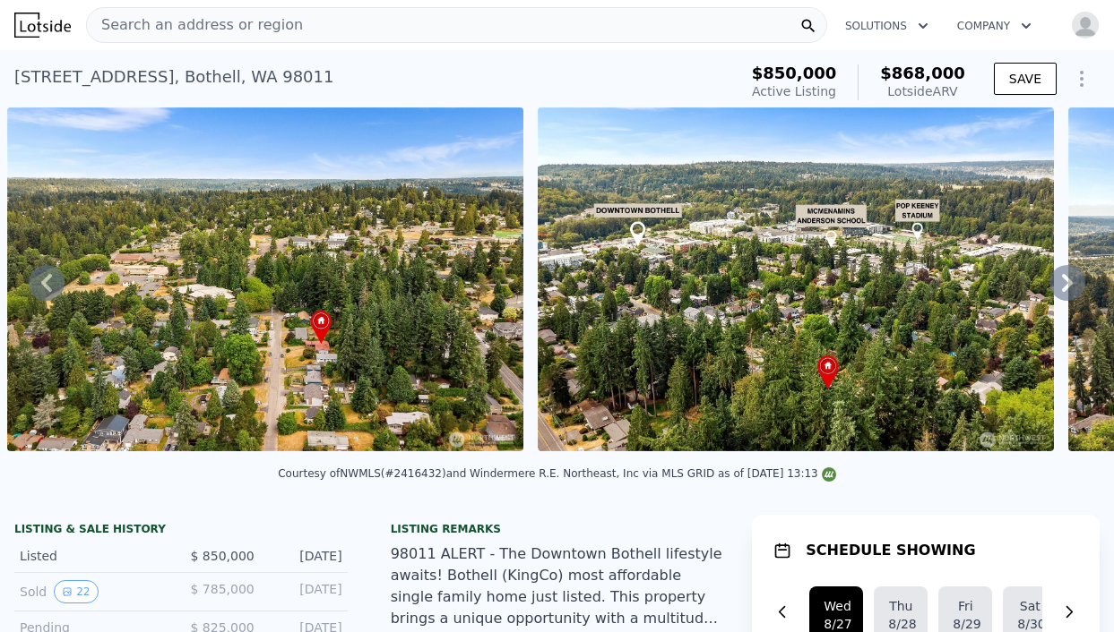
click at [1081, 280] on icon at bounding box center [1067, 283] width 36 height 36
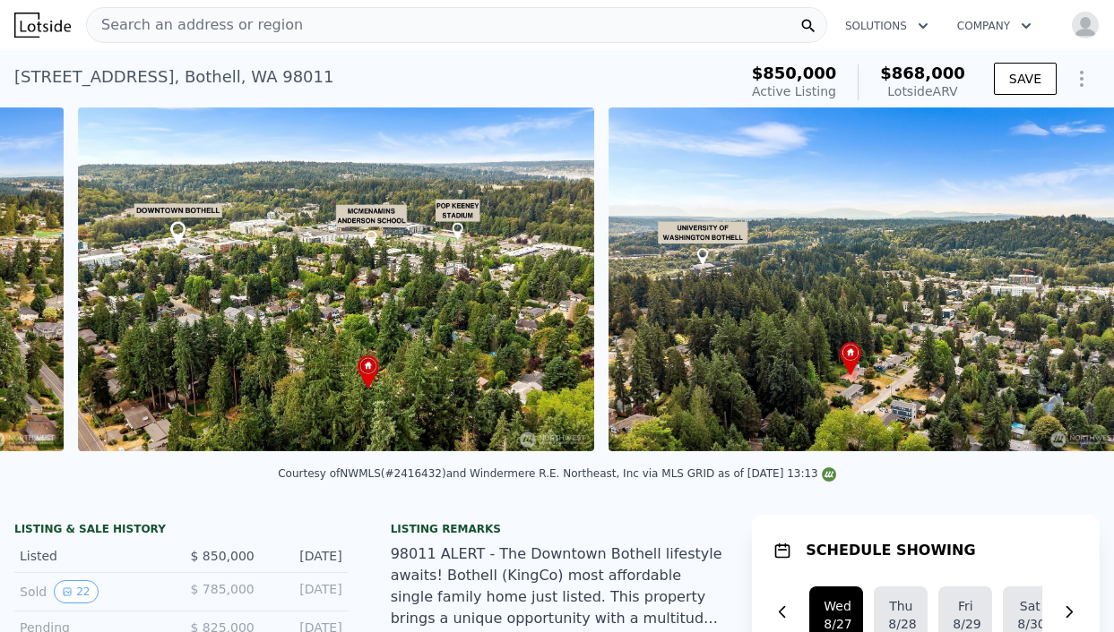
scroll to position [0, 2412]
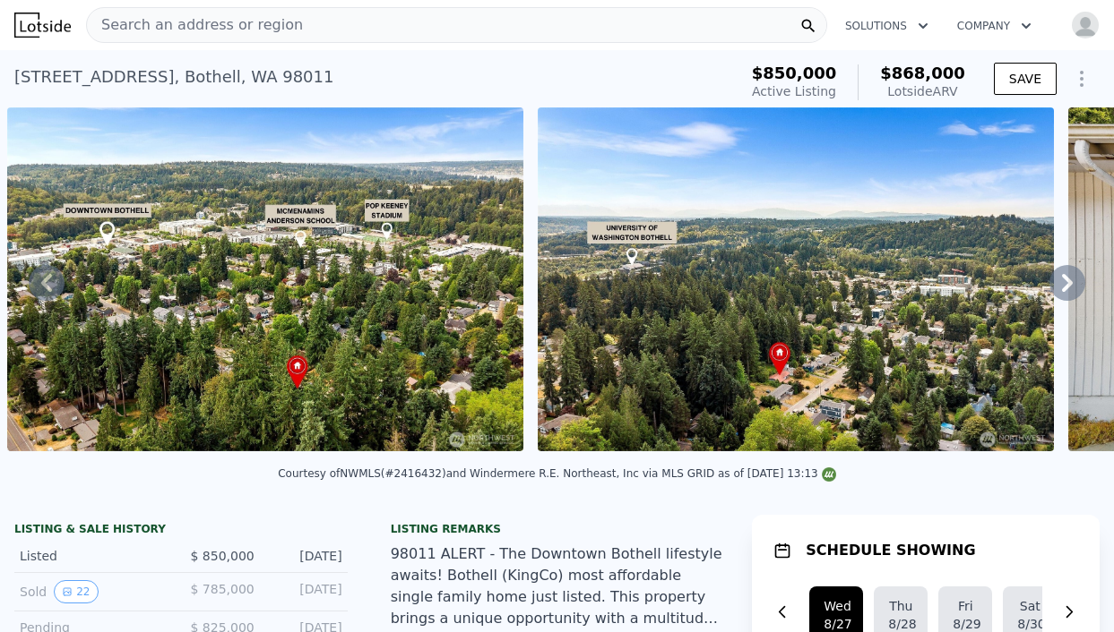
click at [1081, 280] on icon at bounding box center [1067, 283] width 36 height 36
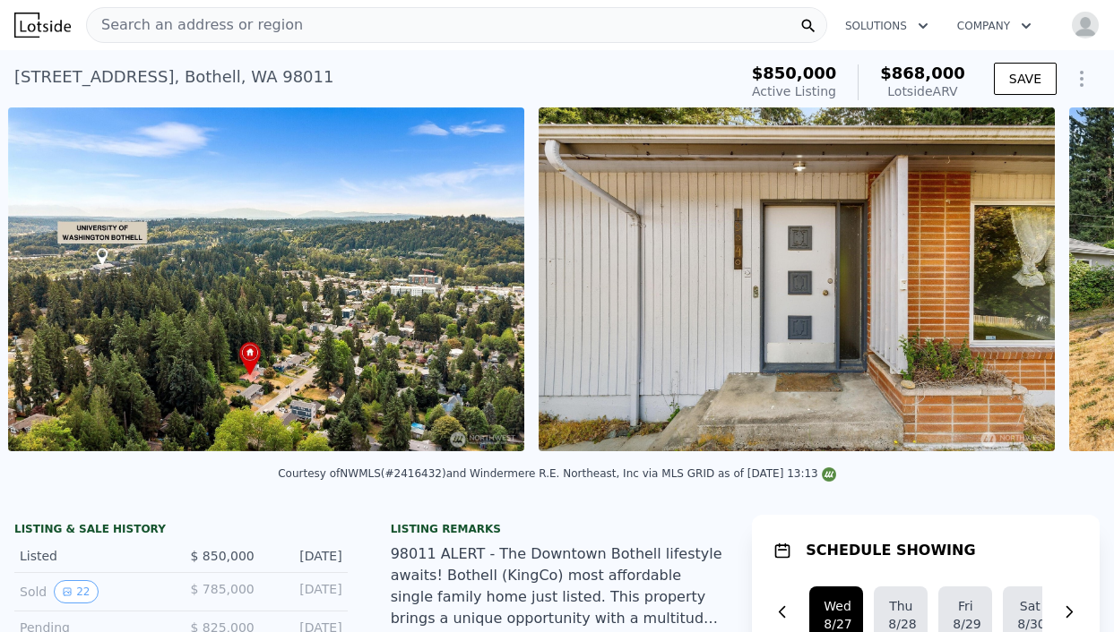
scroll to position [0, 2942]
click at [1081, 280] on div "• + − • + − STREET VIEW Loading... SATELLITE VIEW" at bounding box center [557, 283] width 1114 height 350
click at [1081, 279] on icon at bounding box center [1067, 283] width 36 height 36
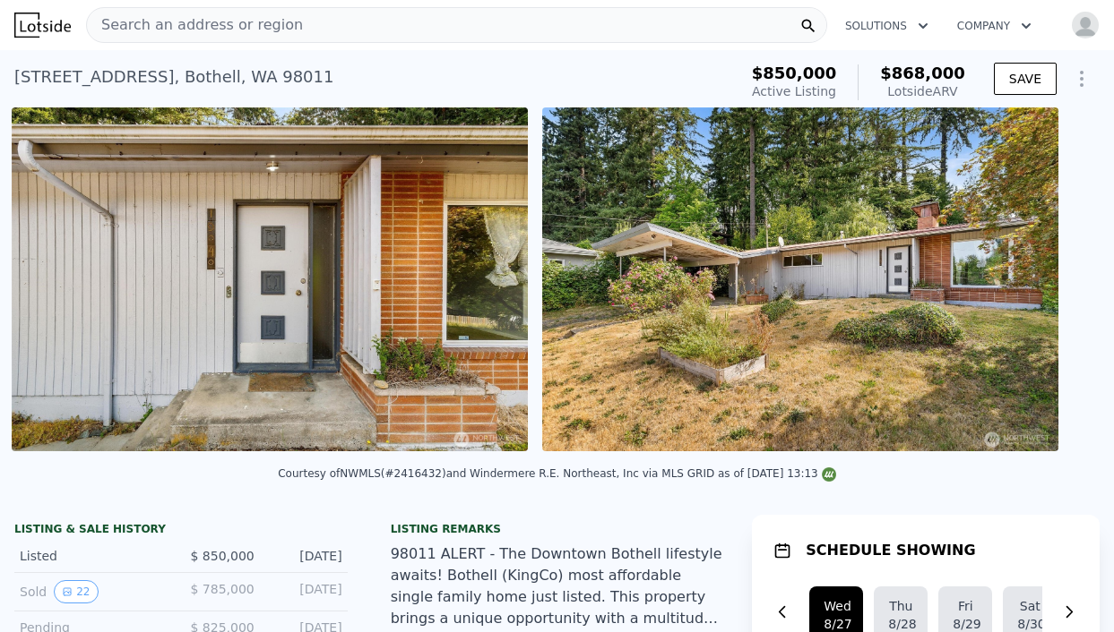
scroll to position [0, 3472]
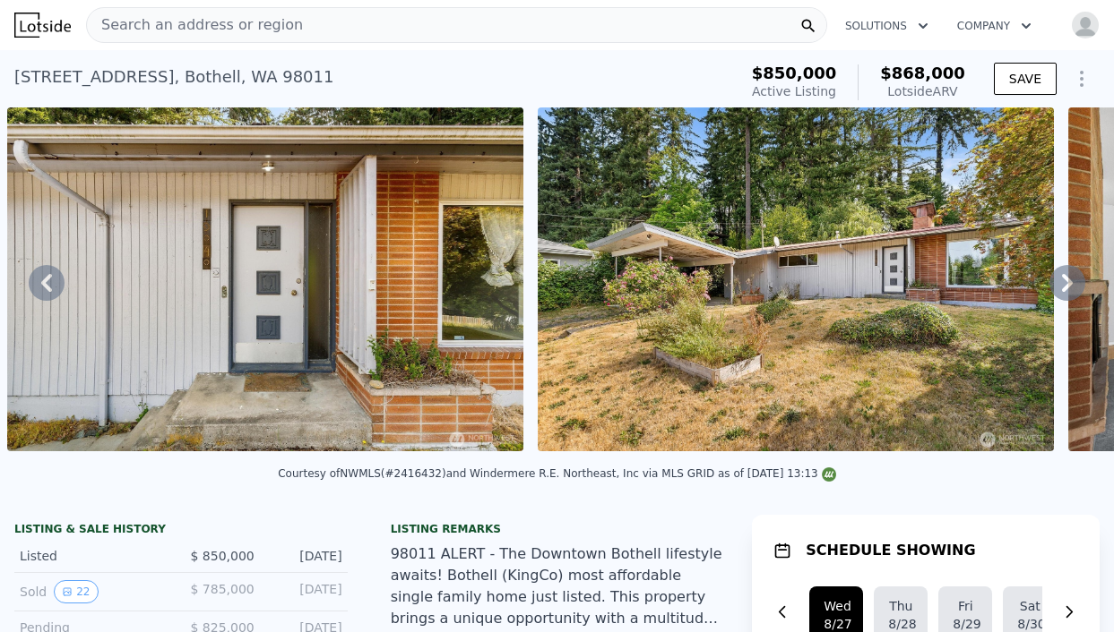
click at [1080, 279] on div "• + − • + − STREET VIEW Loading... SATELLITE VIEW" at bounding box center [557, 283] width 1114 height 350
